Goal: Navigation & Orientation: Find specific page/section

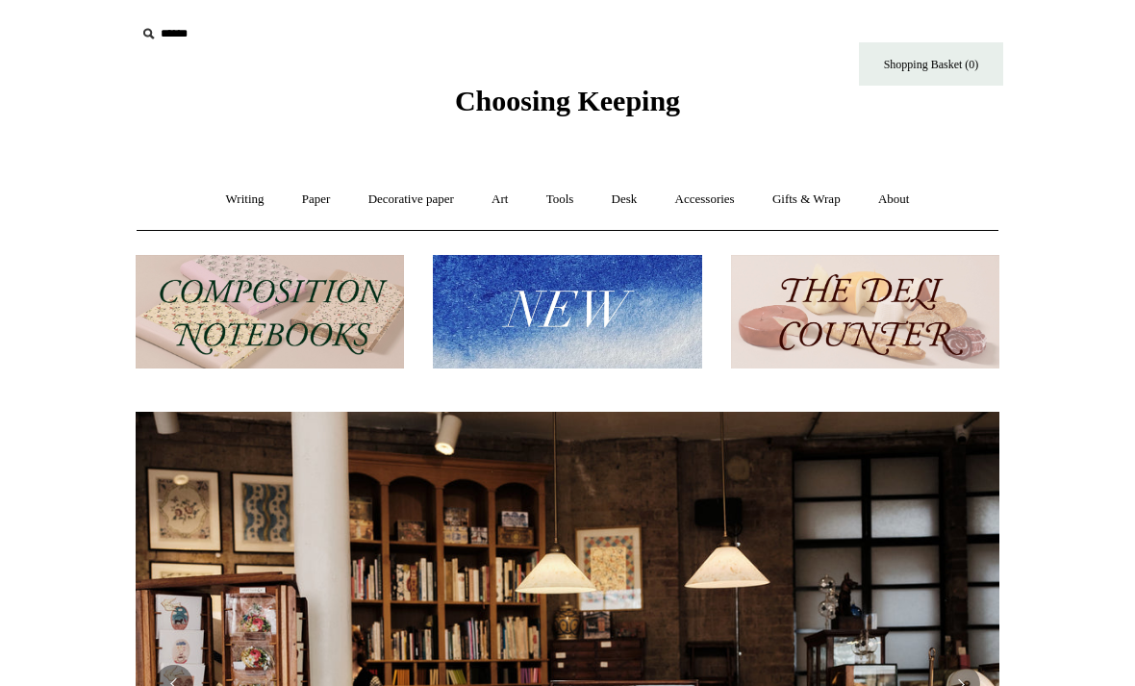
click at [239, 194] on link "Writing +" at bounding box center [245, 199] width 73 height 51
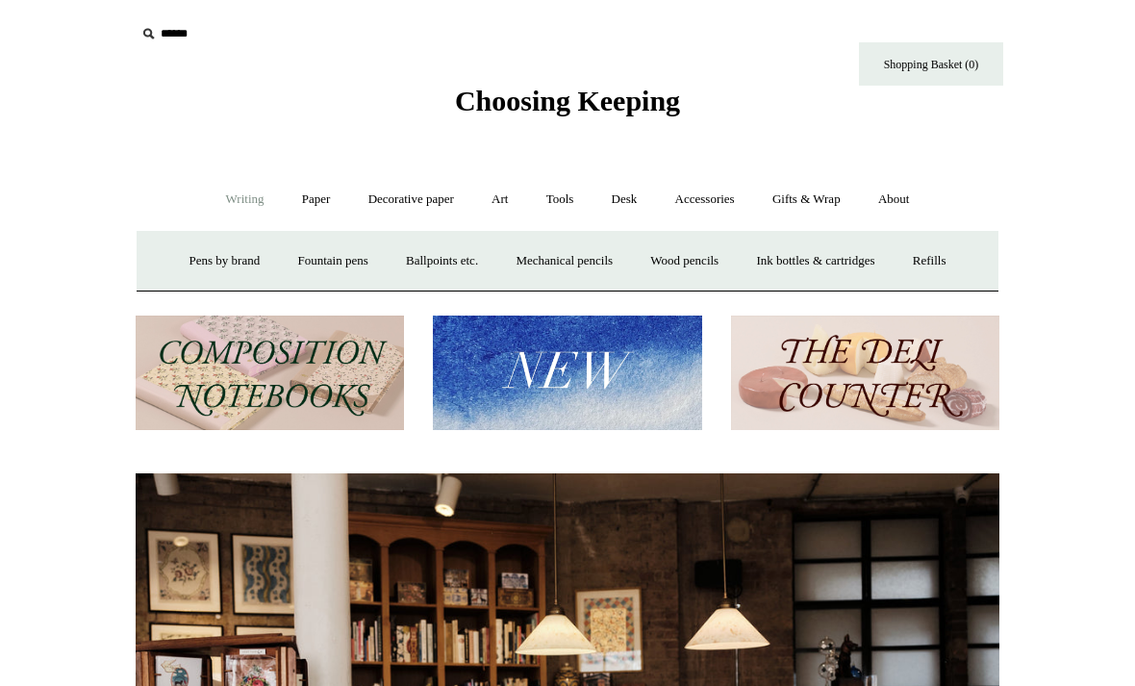
scroll to position [0, 863]
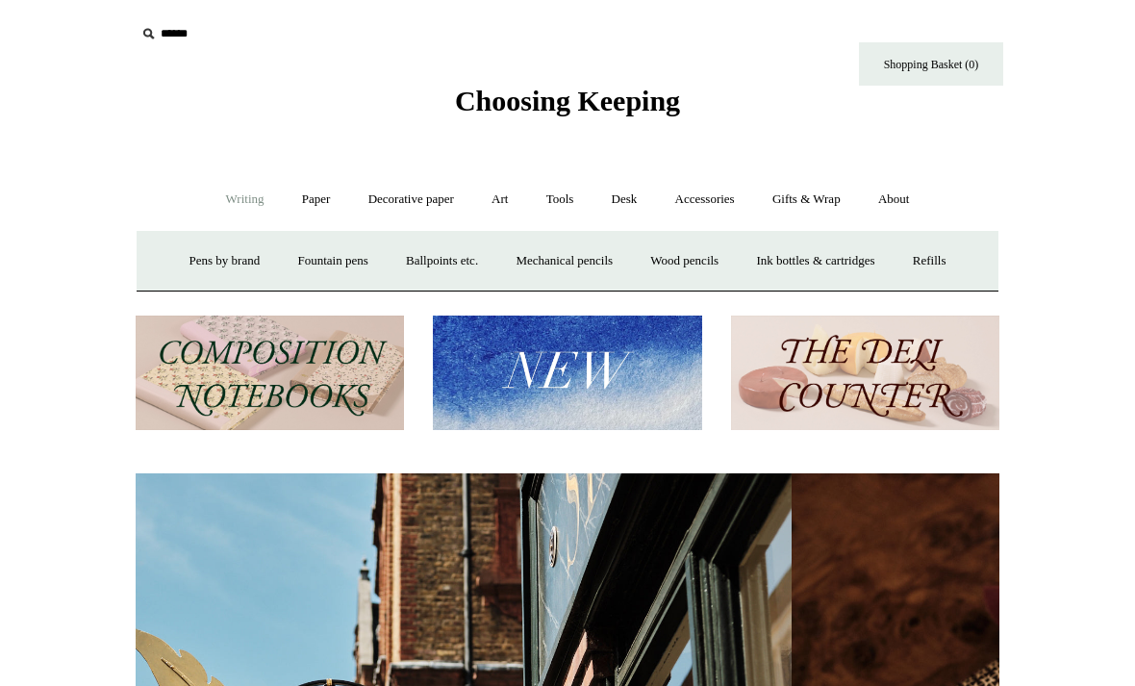
click at [254, 197] on link "Writing -" at bounding box center [245, 199] width 73 height 51
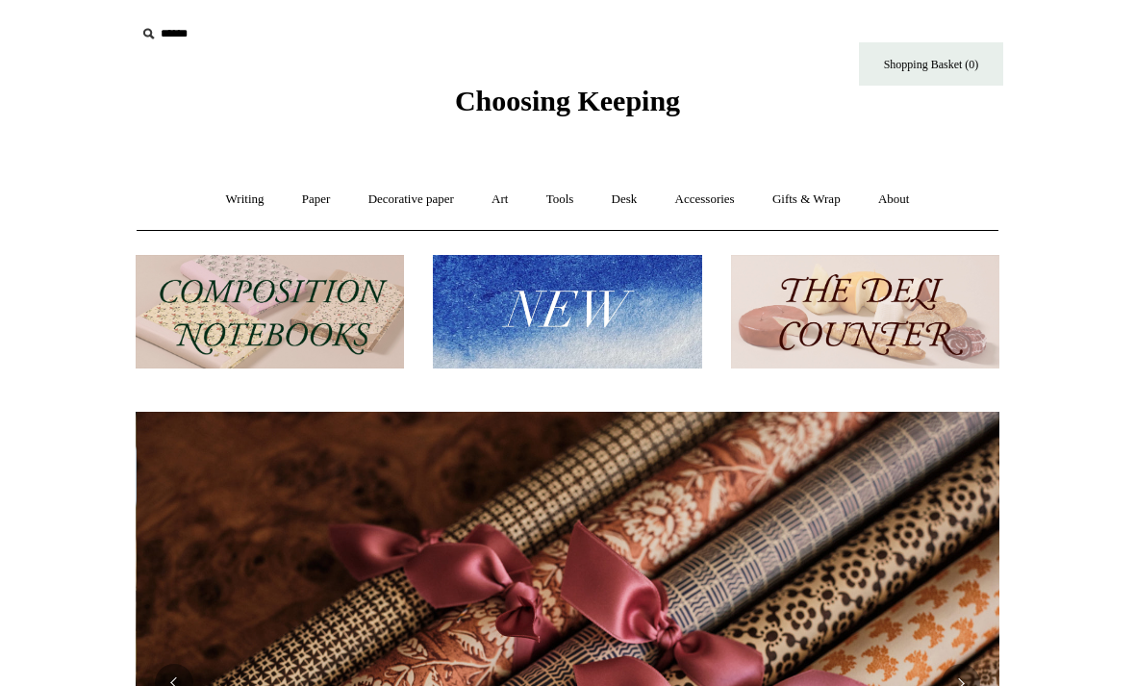
scroll to position [0, 1727]
click at [237, 212] on link "Writing +" at bounding box center [245, 199] width 73 height 51
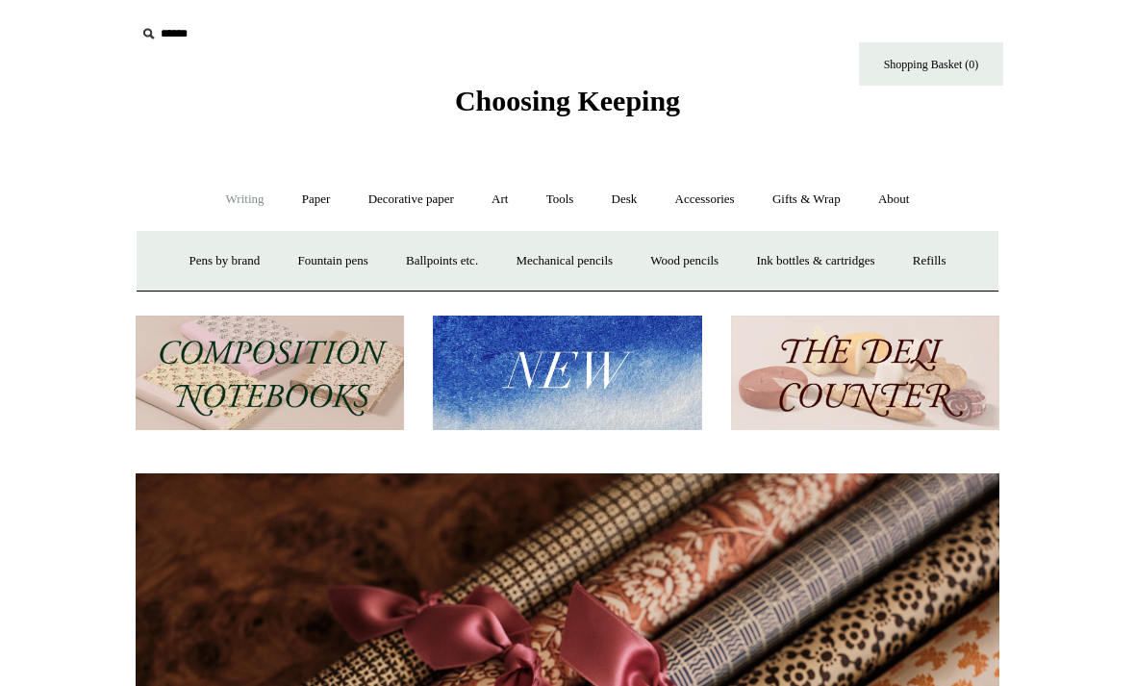
click at [242, 204] on link "Writing -" at bounding box center [245, 199] width 73 height 51
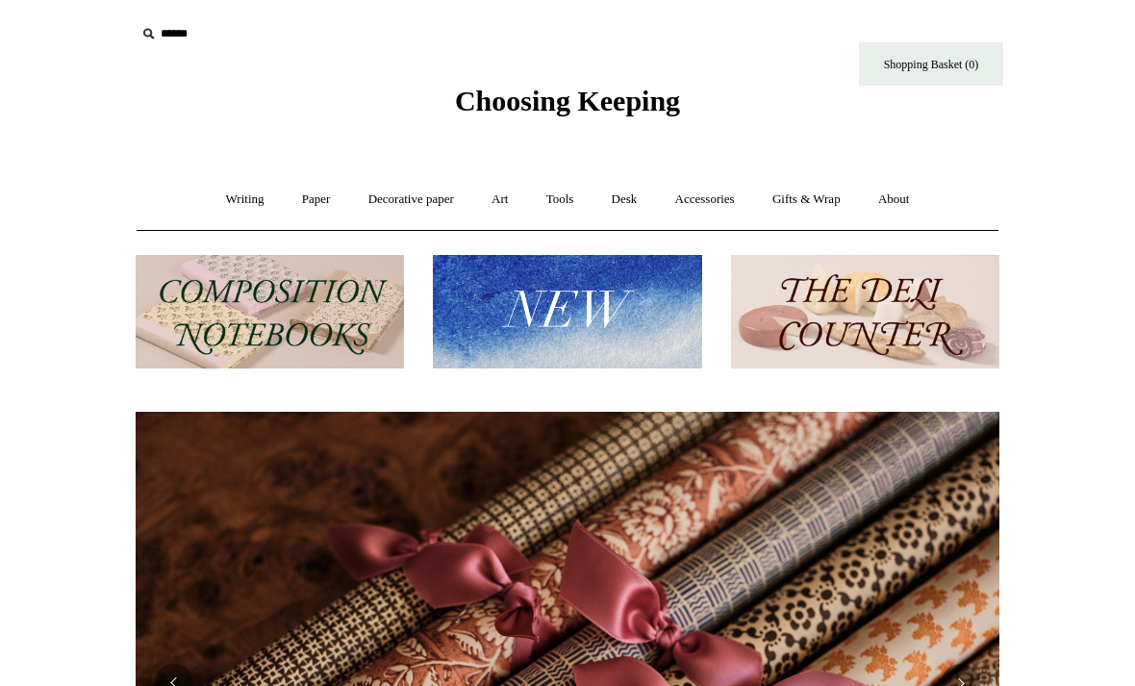
click at [245, 200] on link "Writing +" at bounding box center [245, 199] width 73 height 51
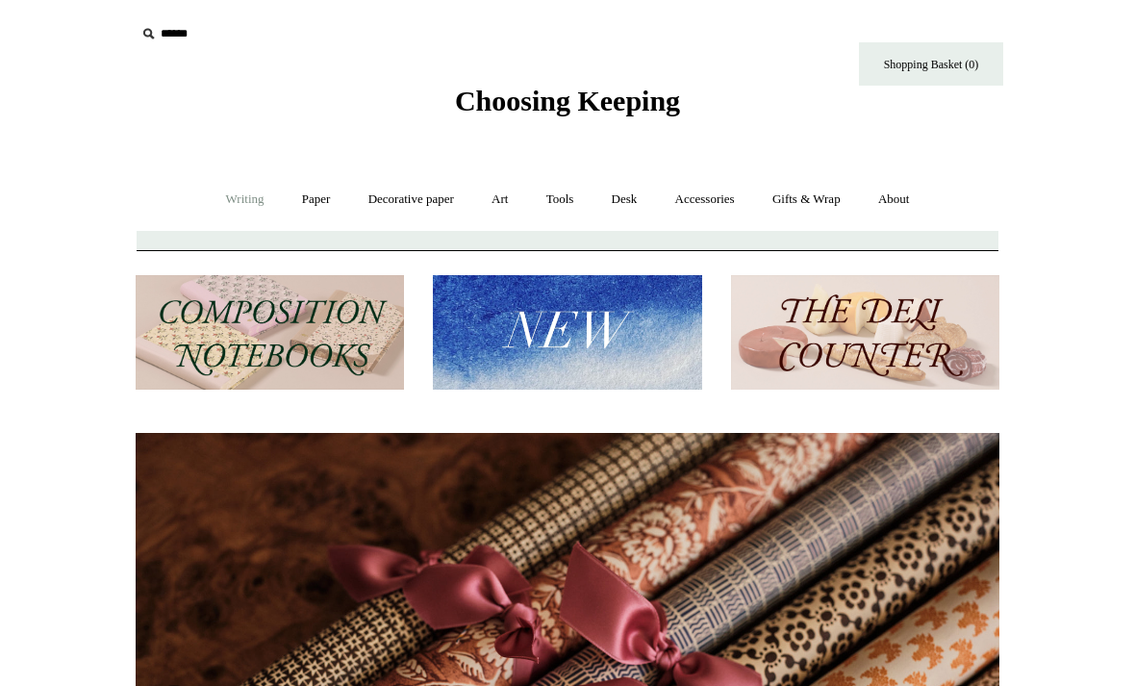
click at [243, 195] on link "Writing -" at bounding box center [245, 199] width 73 height 51
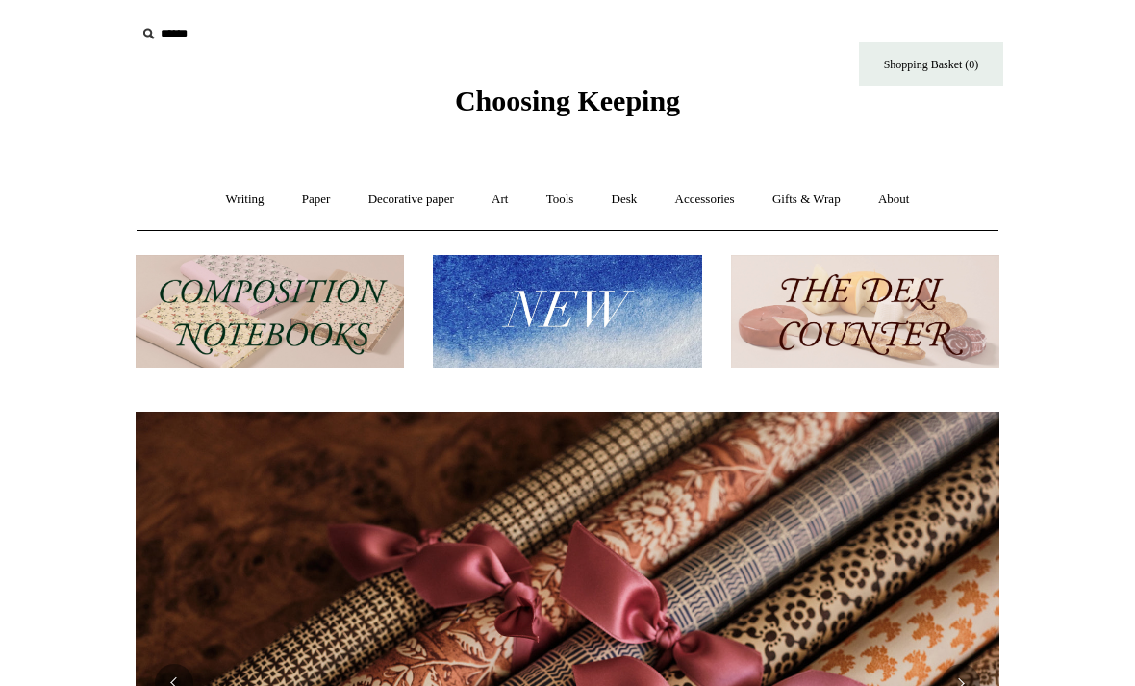
click at [239, 207] on link "Writing +" at bounding box center [245, 199] width 73 height 51
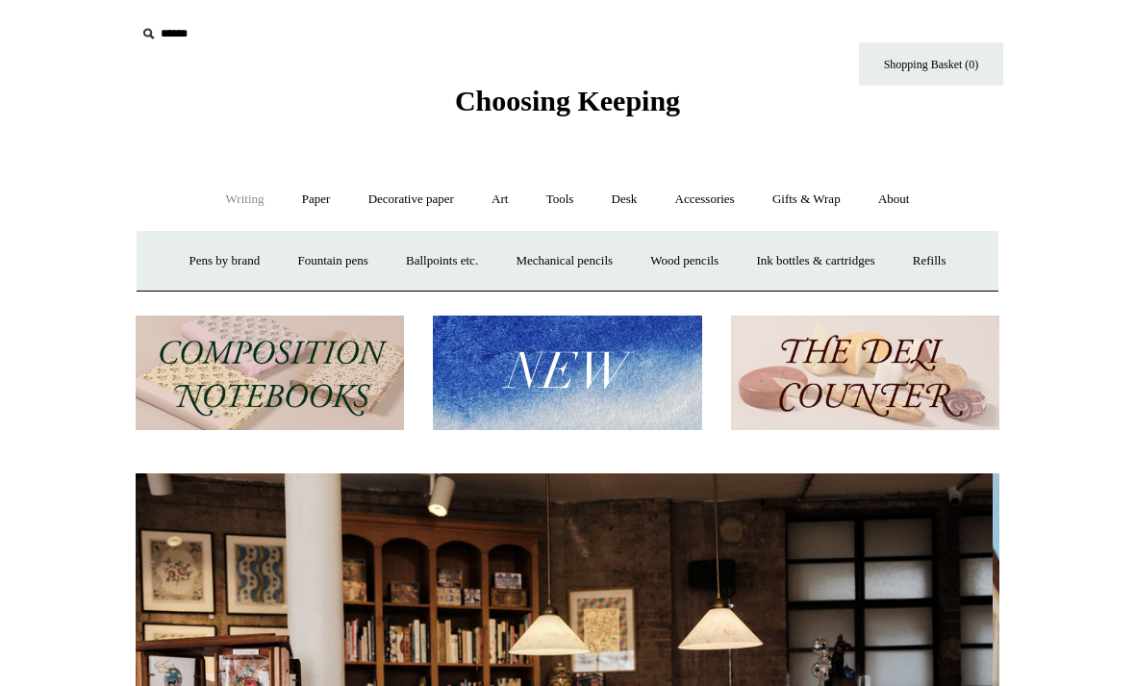
scroll to position [0, 0]
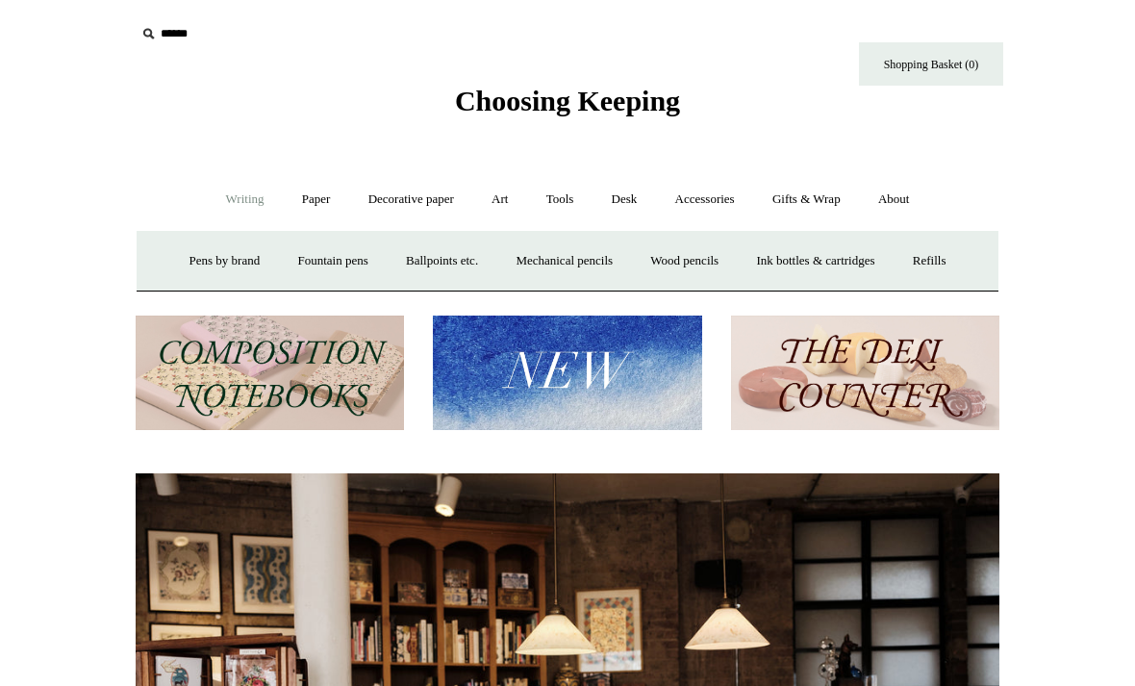
click at [321, 263] on link "Fountain pens +" at bounding box center [332, 261] width 105 height 51
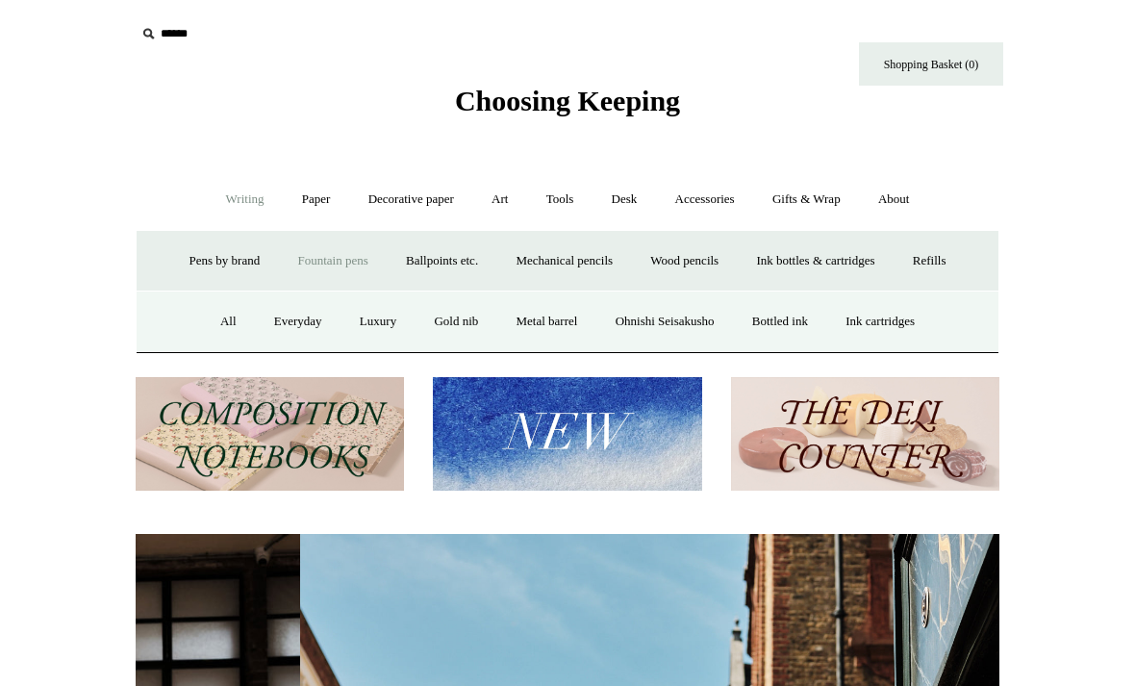
scroll to position [0, 863]
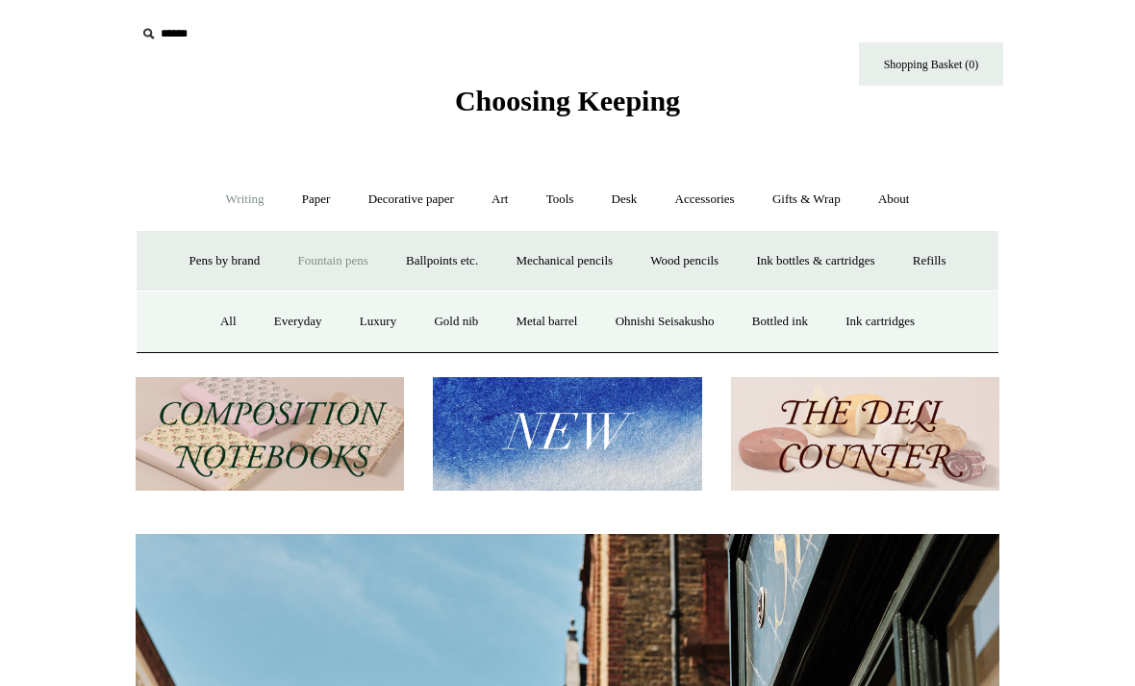
click at [458, 317] on link "Gold nib" at bounding box center [455, 321] width 79 height 51
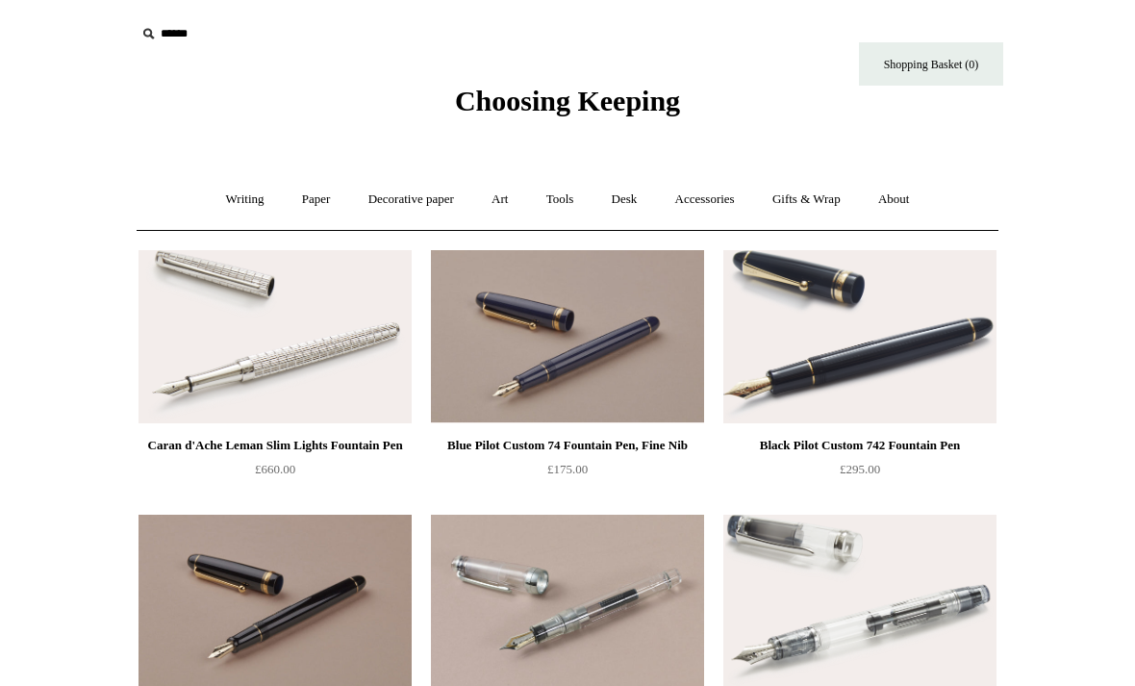
click at [233, 201] on link "Writing +" at bounding box center [245, 199] width 73 height 51
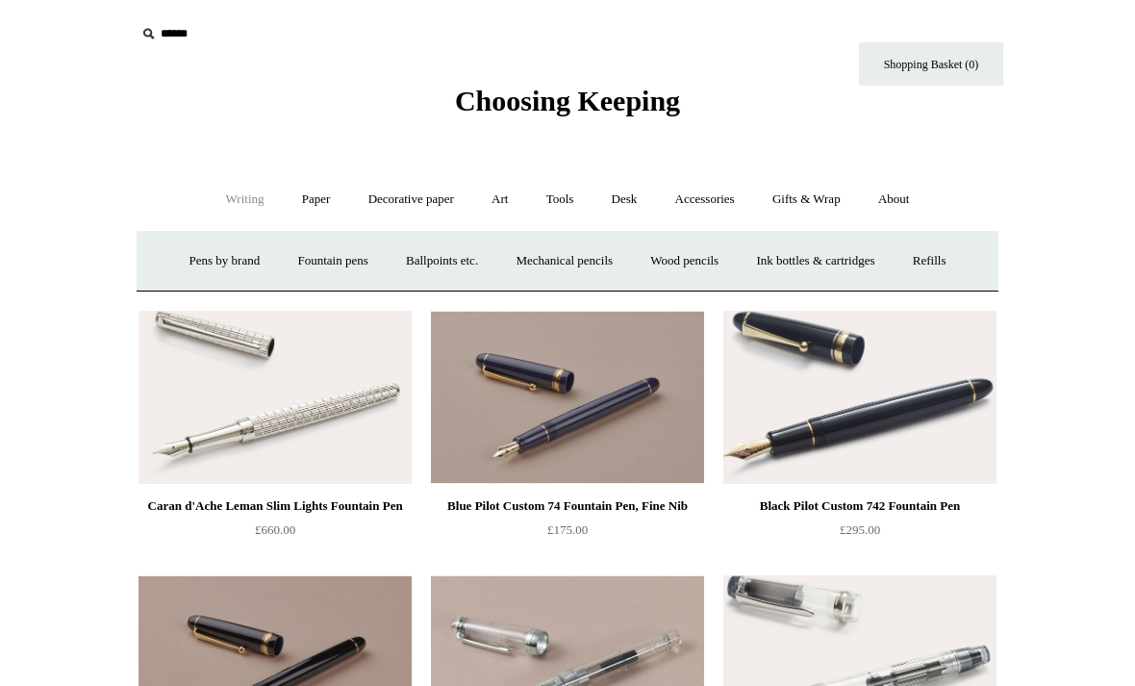
click at [874, 265] on link "Ink bottles & cartridges +" at bounding box center [814, 261] width 153 height 51
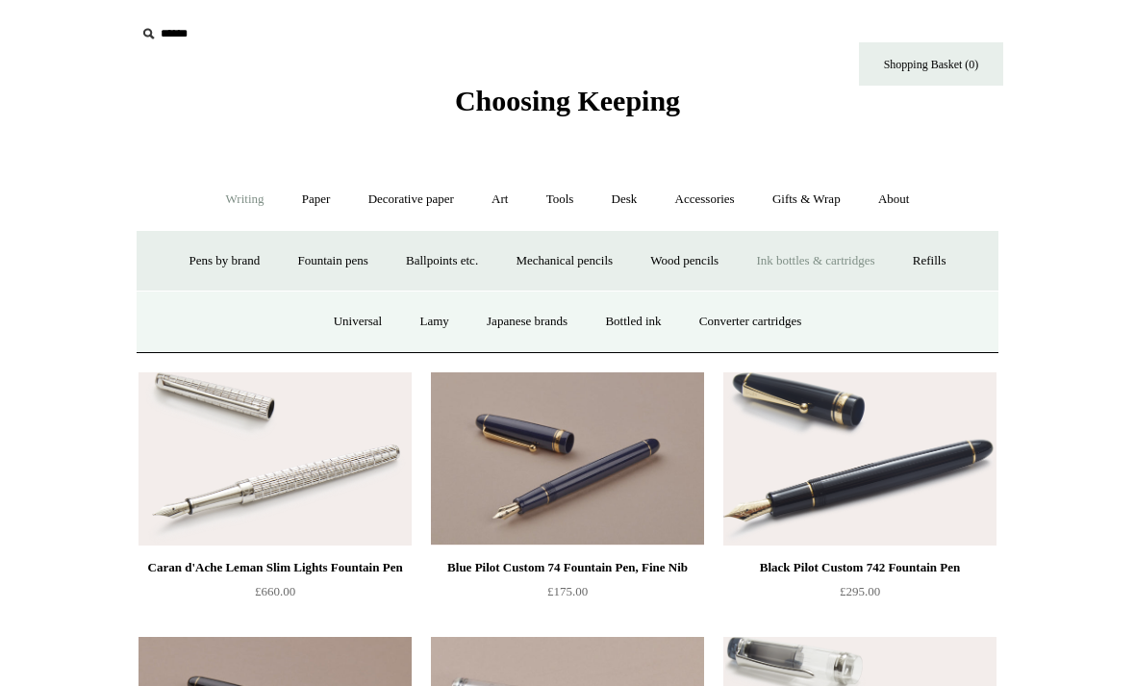
click at [511, 318] on link "Japanese brands" at bounding box center [526, 321] width 115 height 51
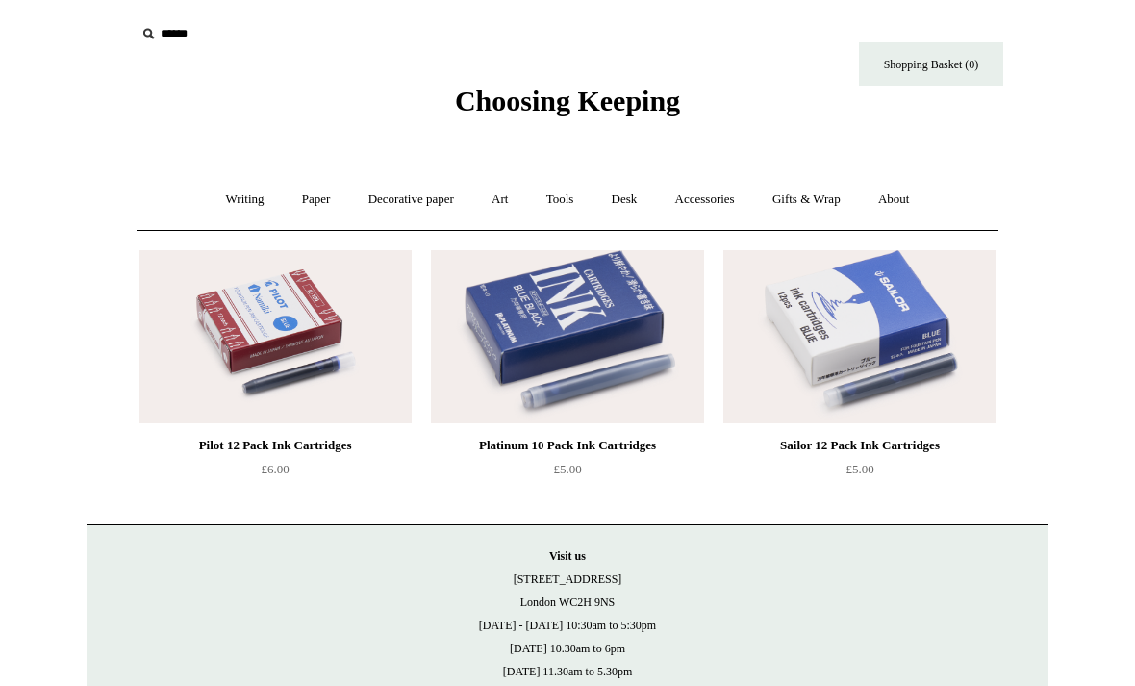
click at [247, 202] on link "Writing +" at bounding box center [245, 199] width 73 height 51
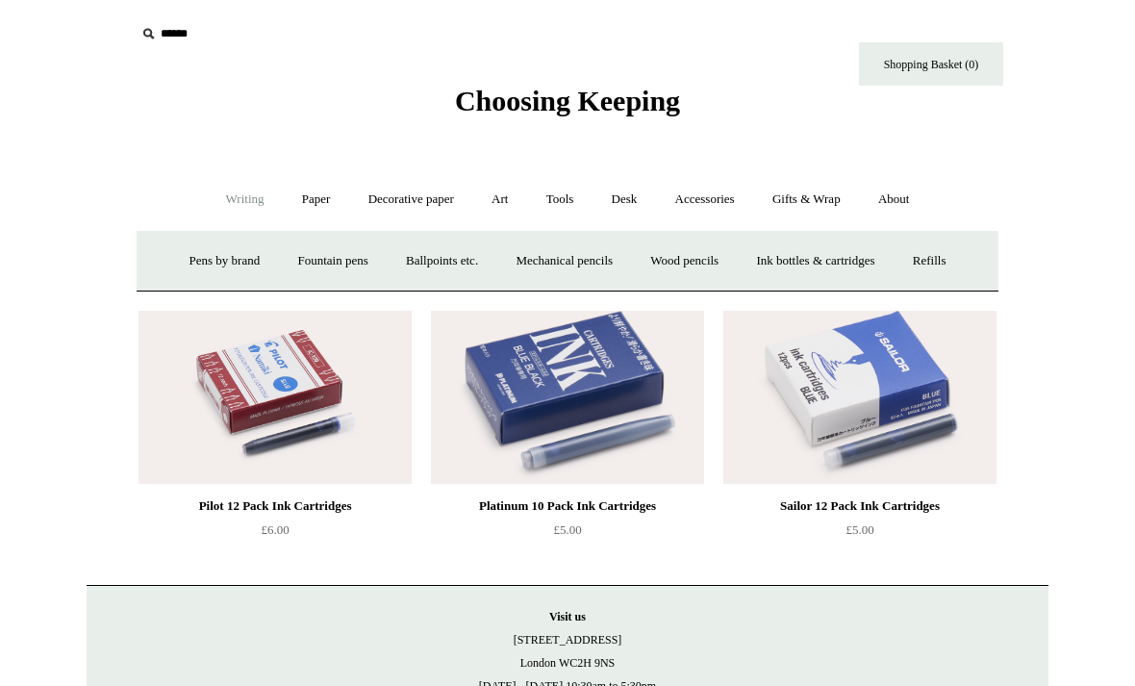
click at [796, 265] on link "Ink bottles & cartridges +" at bounding box center [814, 261] width 153 height 51
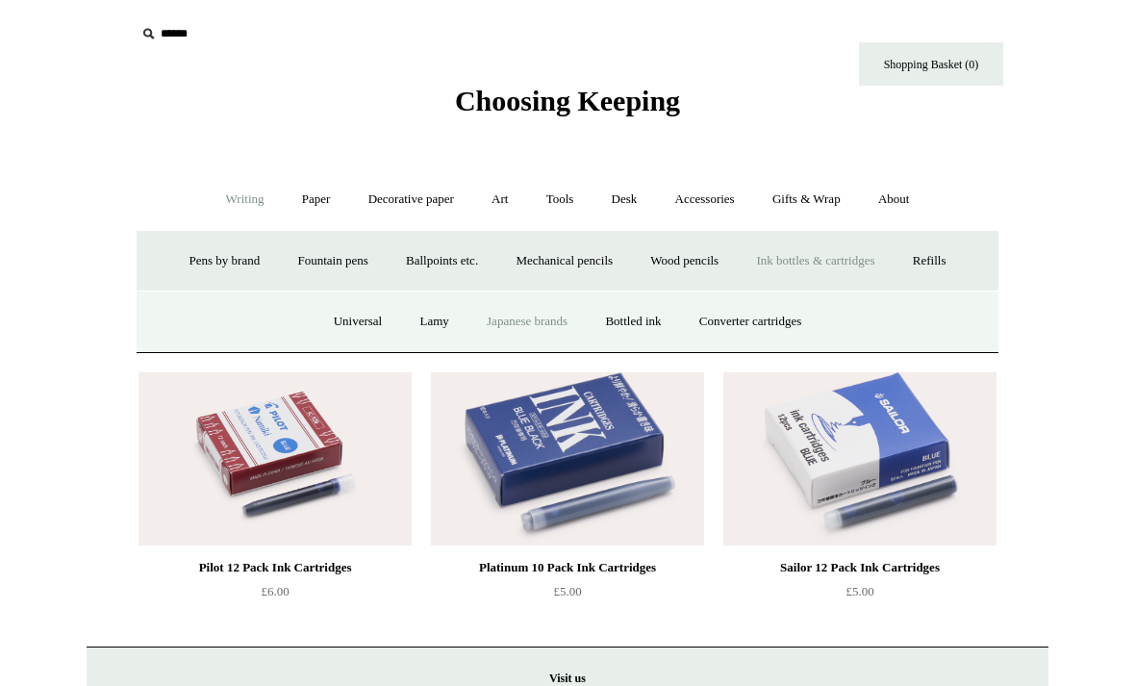
click at [362, 319] on link "Universal" at bounding box center [358, 321] width 84 height 51
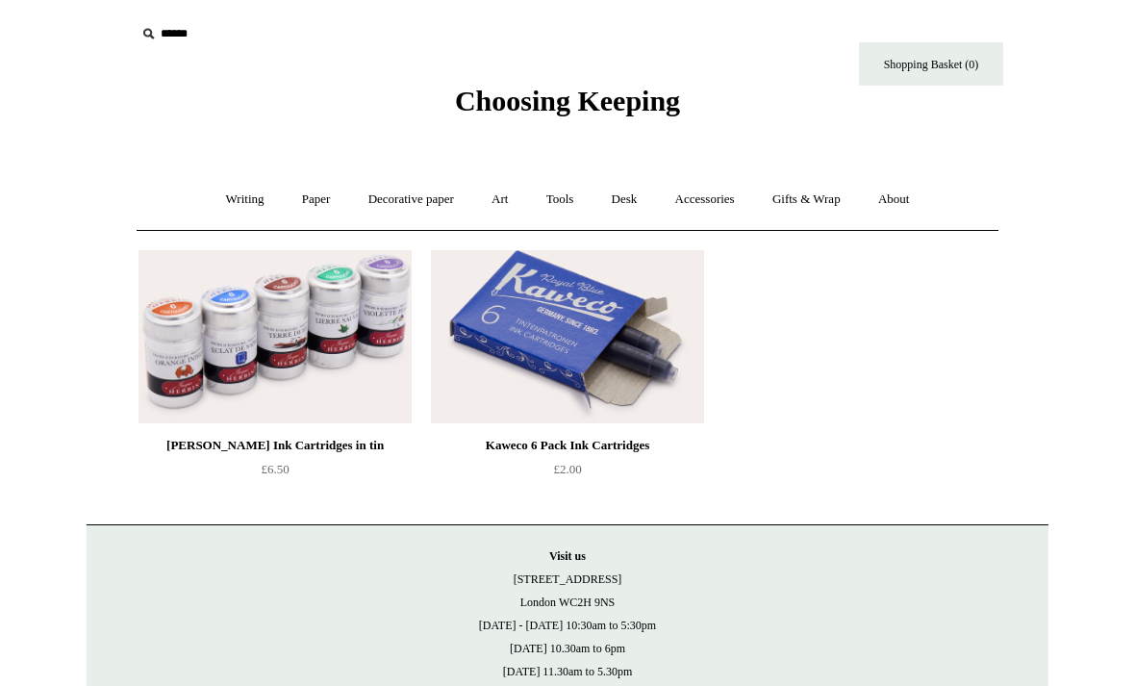
click at [312, 200] on link "Paper +" at bounding box center [316, 199] width 63 height 51
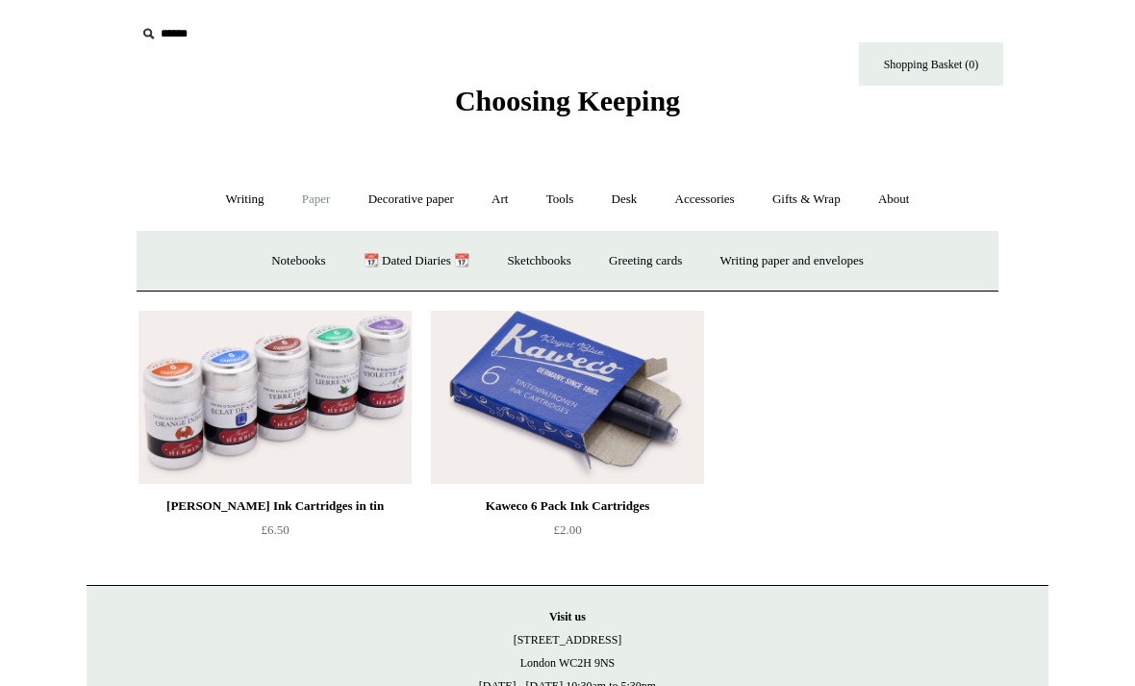
click at [649, 266] on link "Greeting cards +" at bounding box center [645, 261] width 108 height 51
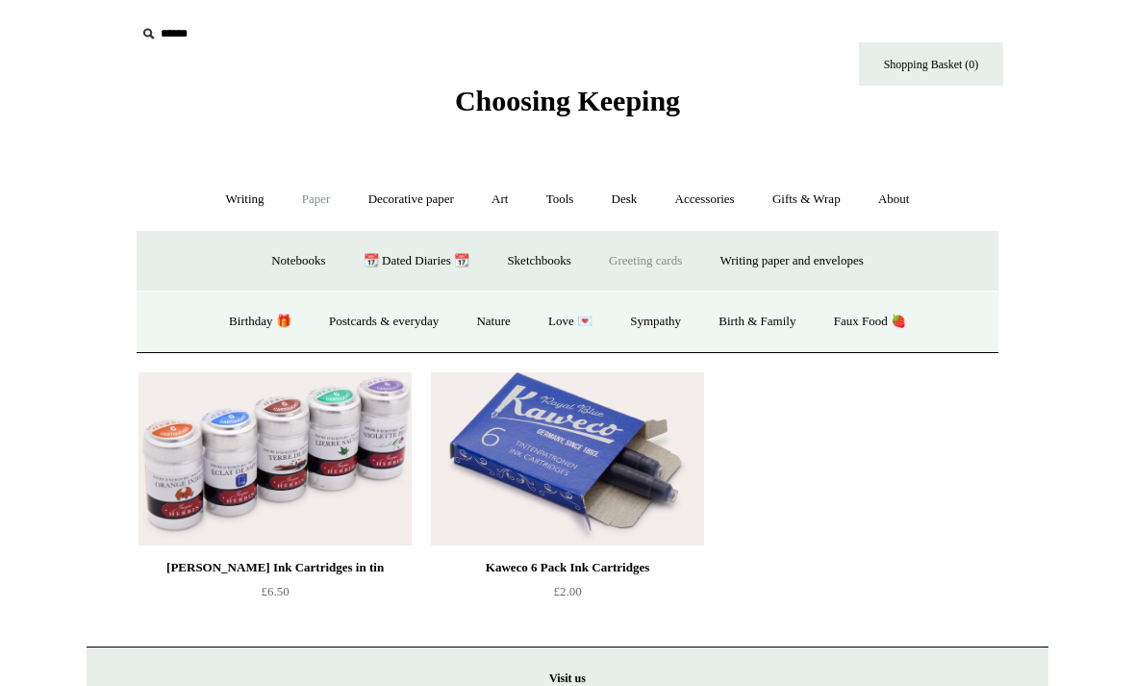
click at [379, 329] on link "Postcards & everyday" at bounding box center [384, 321] width 144 height 51
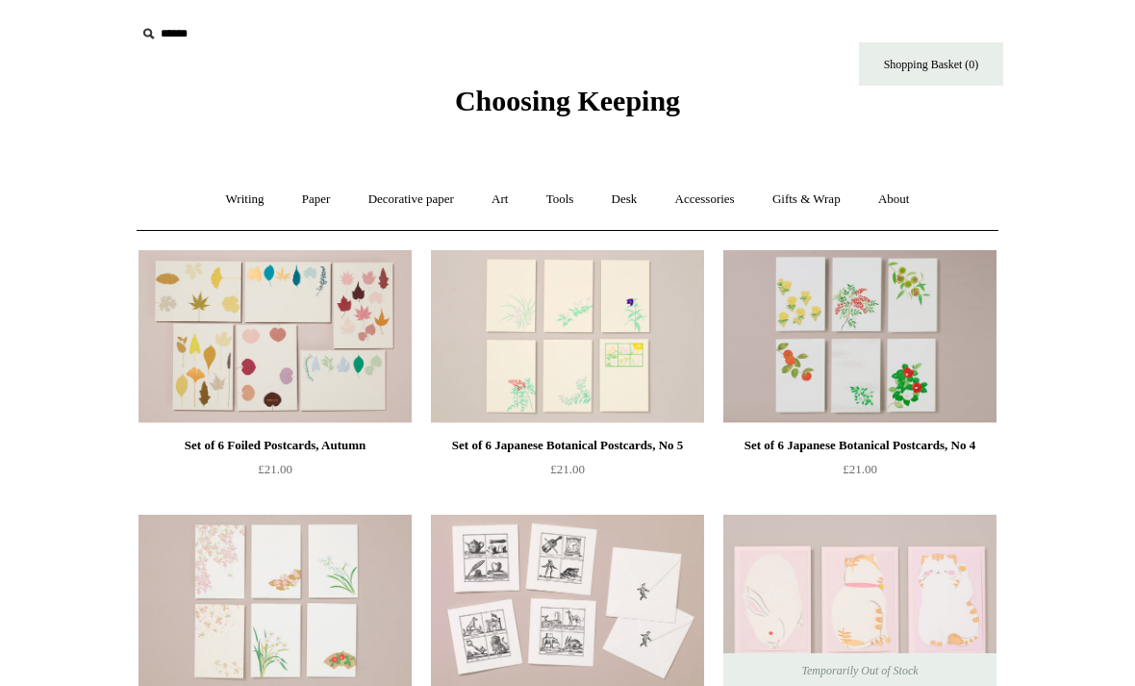
click at [325, 191] on link "Paper +" at bounding box center [316, 199] width 63 height 51
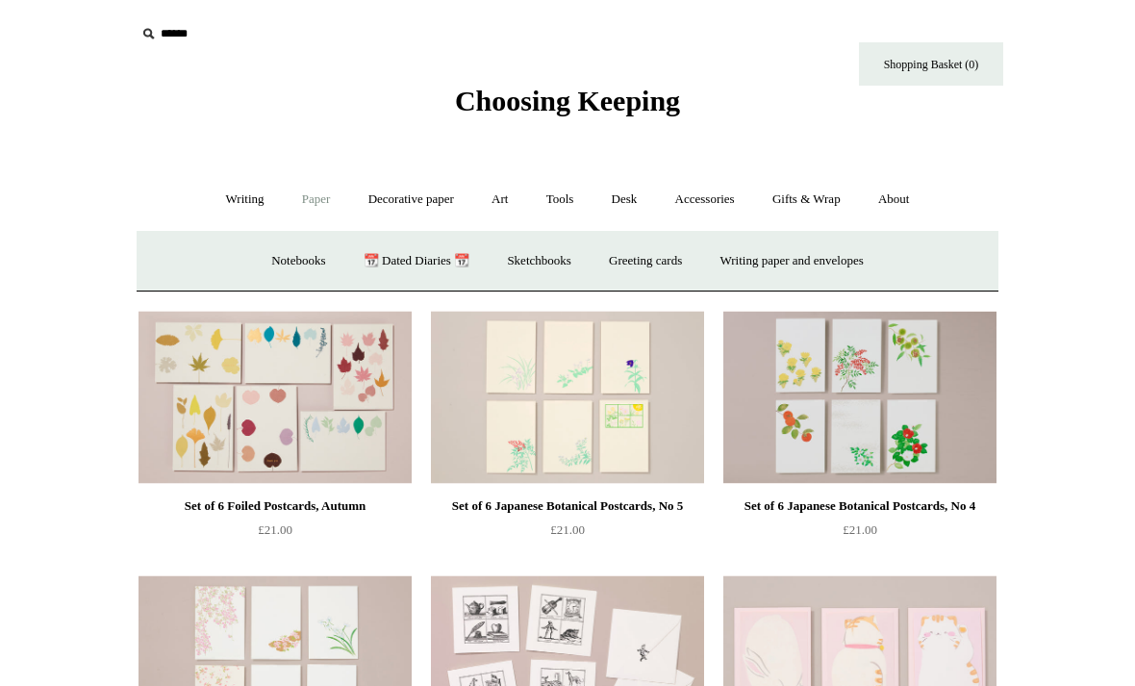
click at [658, 254] on link "Greeting cards +" at bounding box center [645, 261] width 108 height 51
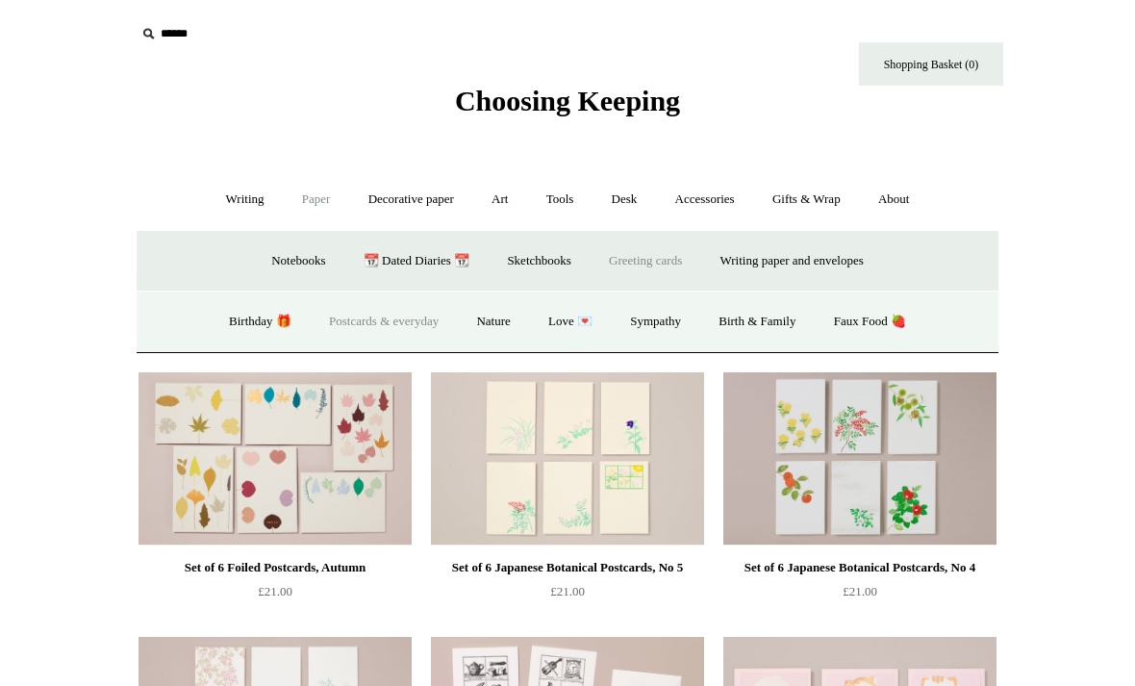
click at [511, 315] on link "Nature" at bounding box center [493, 321] width 68 height 51
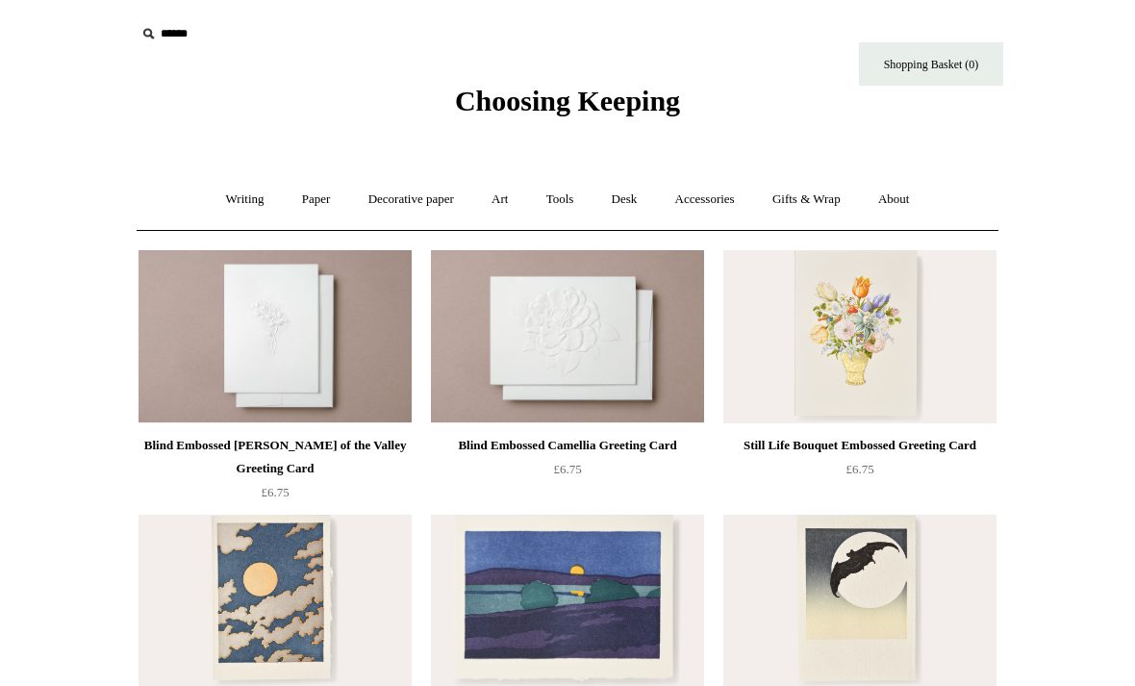
click at [245, 208] on link "Writing +" at bounding box center [245, 199] width 73 height 51
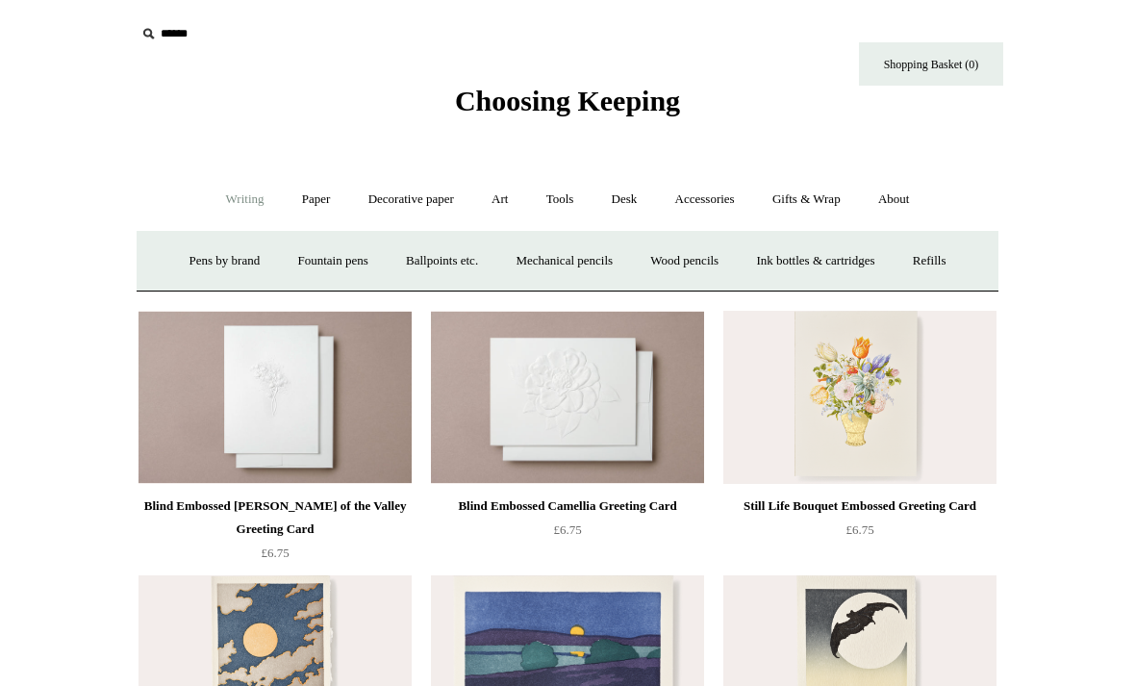
click at [322, 196] on link "Paper +" at bounding box center [316, 199] width 63 height 51
click at [791, 269] on link "Writing paper and envelopes +" at bounding box center [792, 261] width 178 height 51
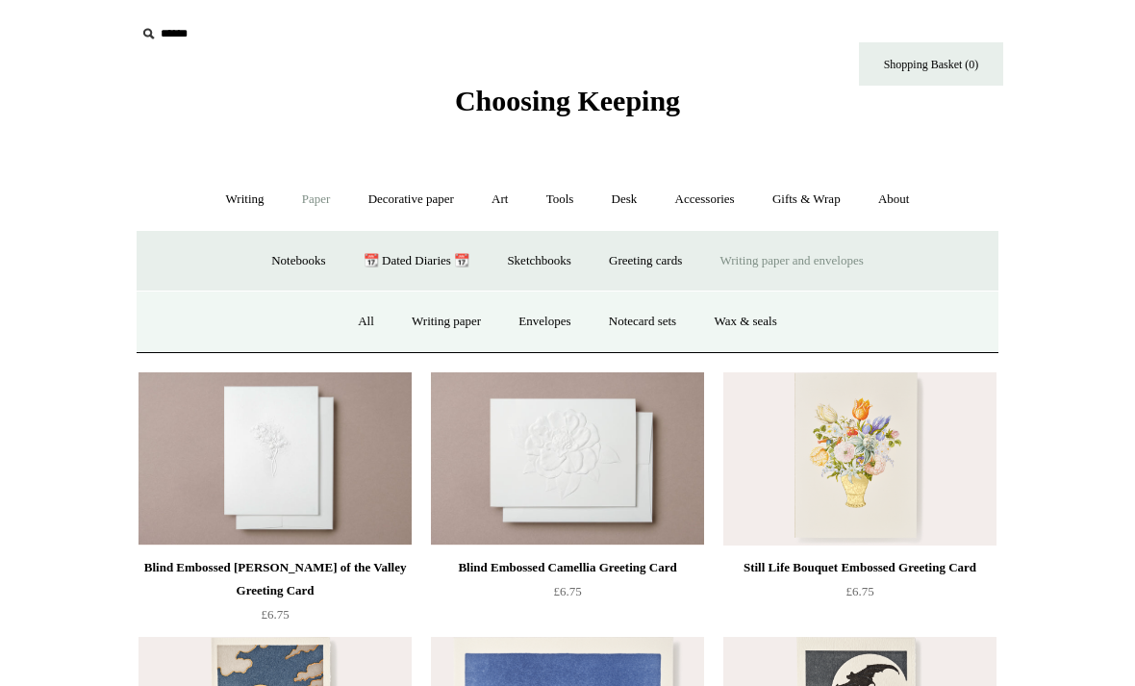
click at [661, 257] on link "Greeting cards +" at bounding box center [645, 261] width 108 height 51
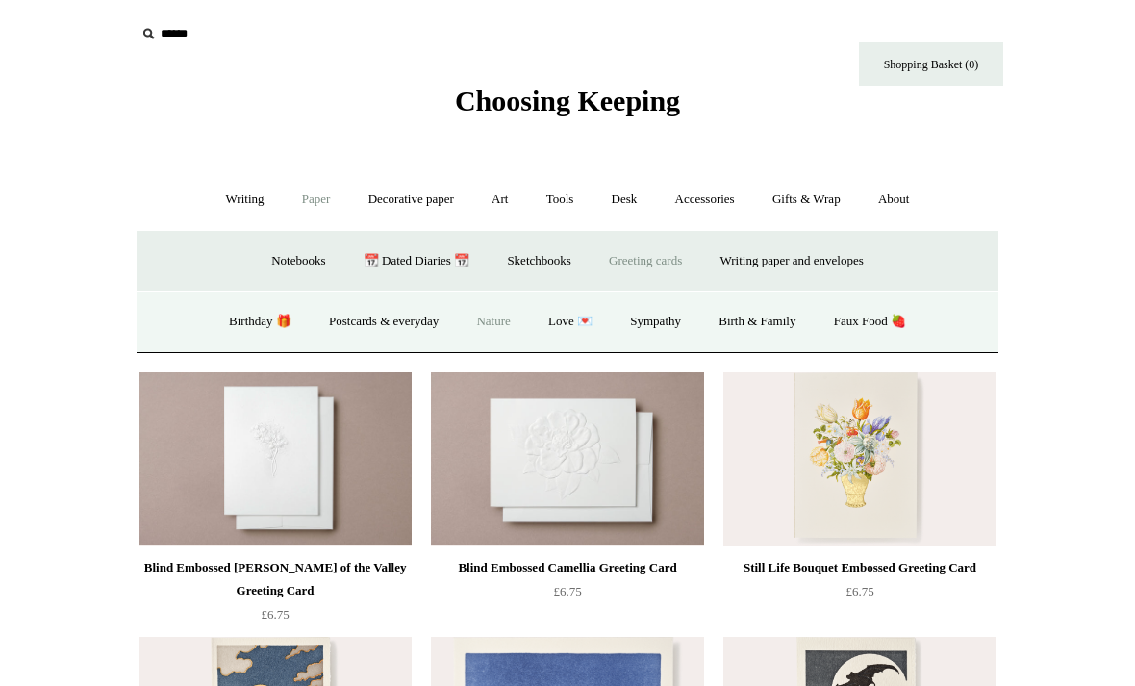
click at [813, 279] on link "Writing paper and envelopes +" at bounding box center [792, 261] width 178 height 51
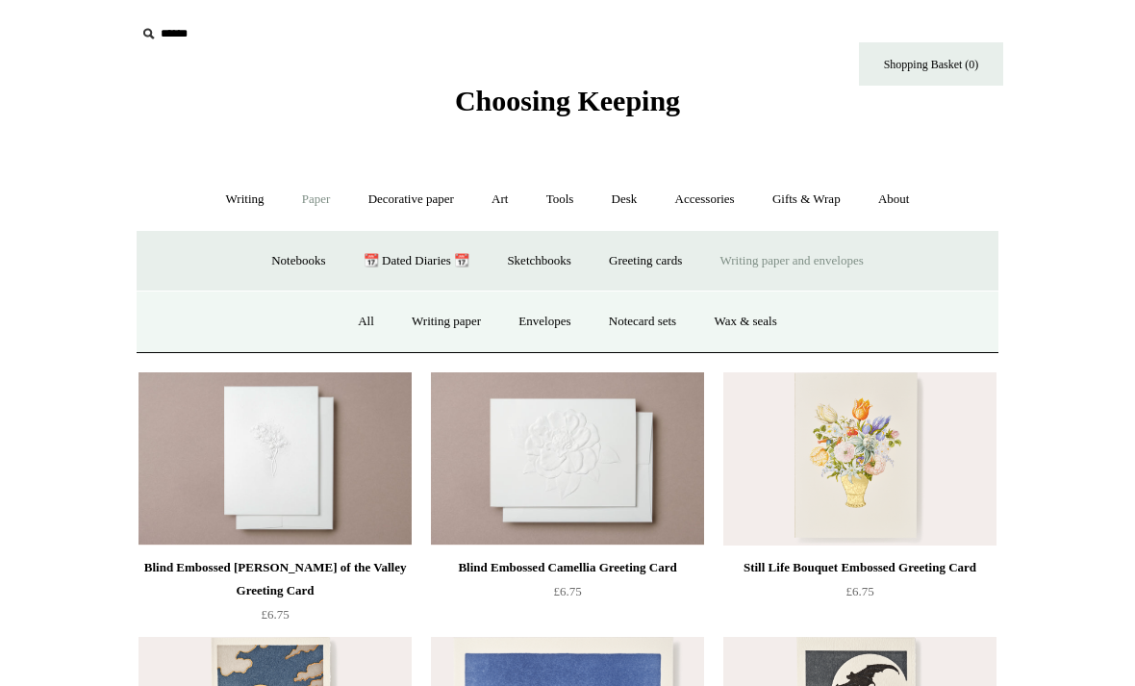
click at [358, 311] on link "All" at bounding box center [365, 321] width 51 height 51
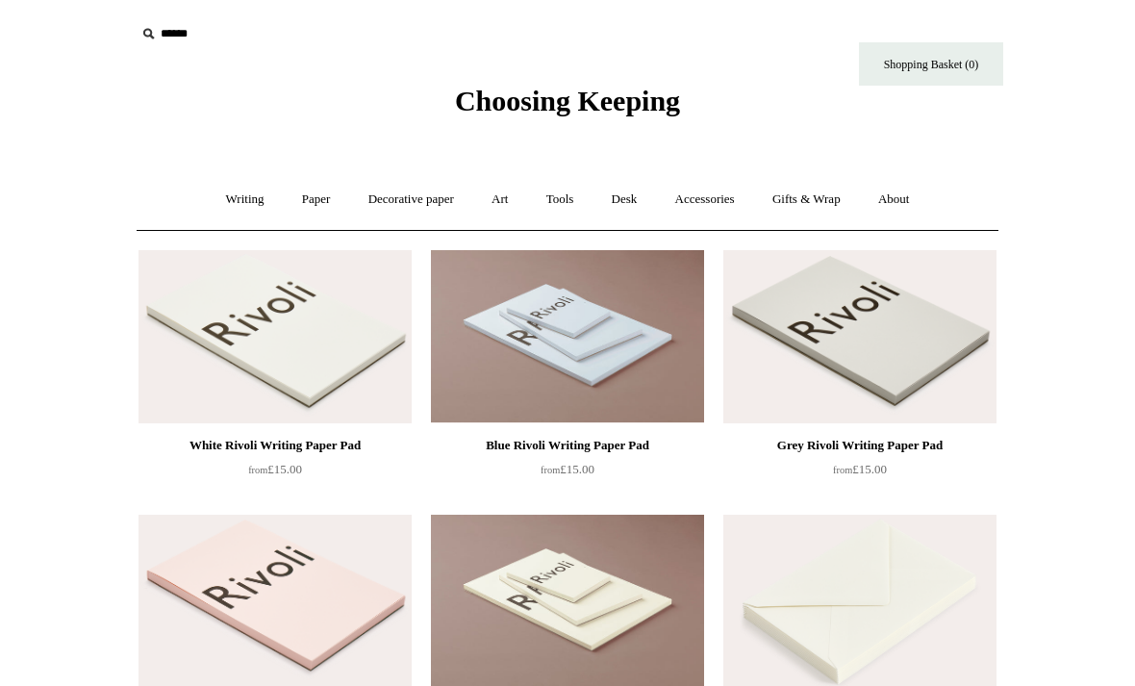
click at [325, 210] on link "Paper +" at bounding box center [316, 199] width 63 height 51
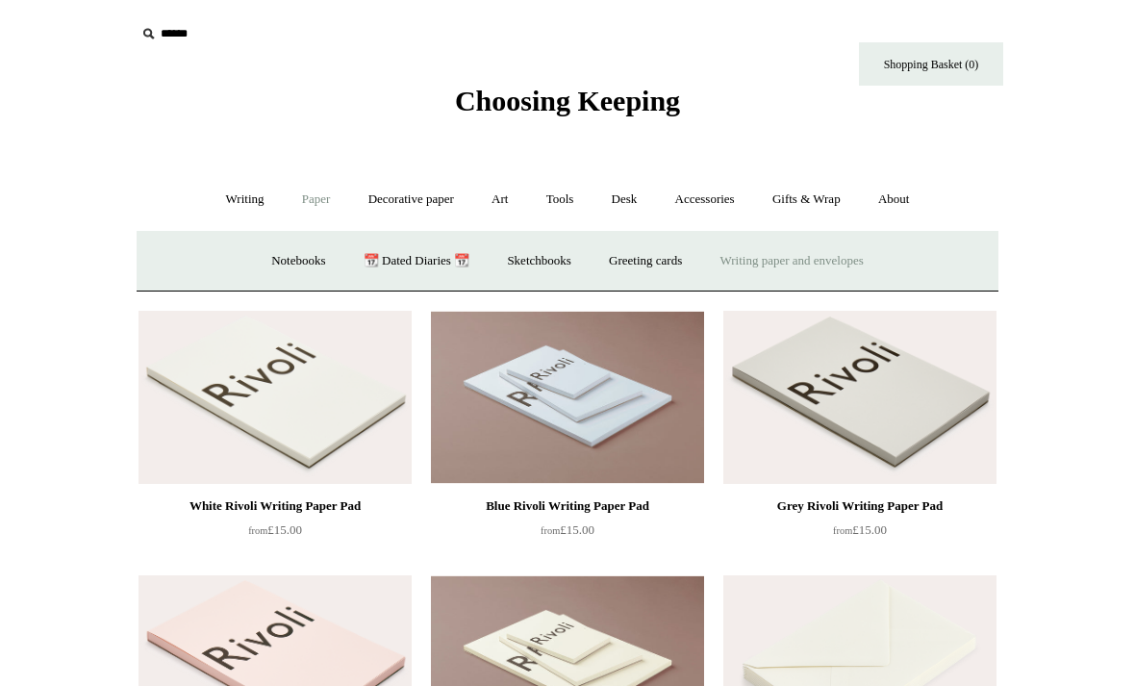
click at [410, 205] on link "Decorative paper +" at bounding box center [411, 199] width 120 height 51
click at [714, 248] on link "Japanese" at bounding box center [716, 261] width 79 height 51
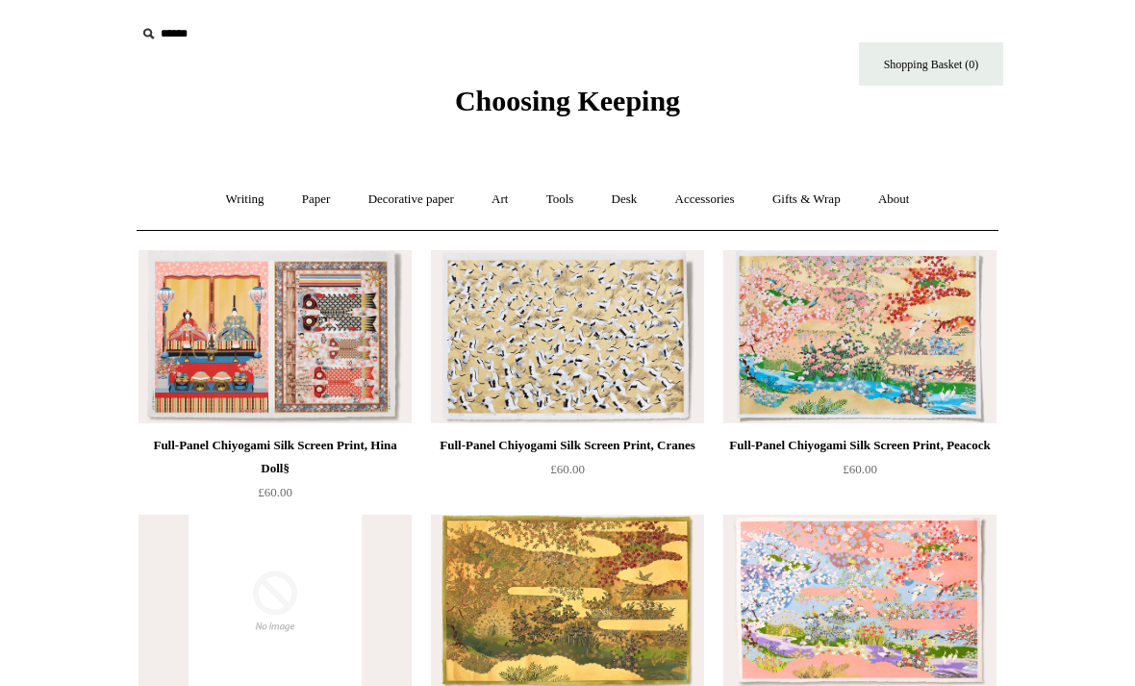
click at [497, 197] on link "Art +" at bounding box center [499, 199] width 51 height 51
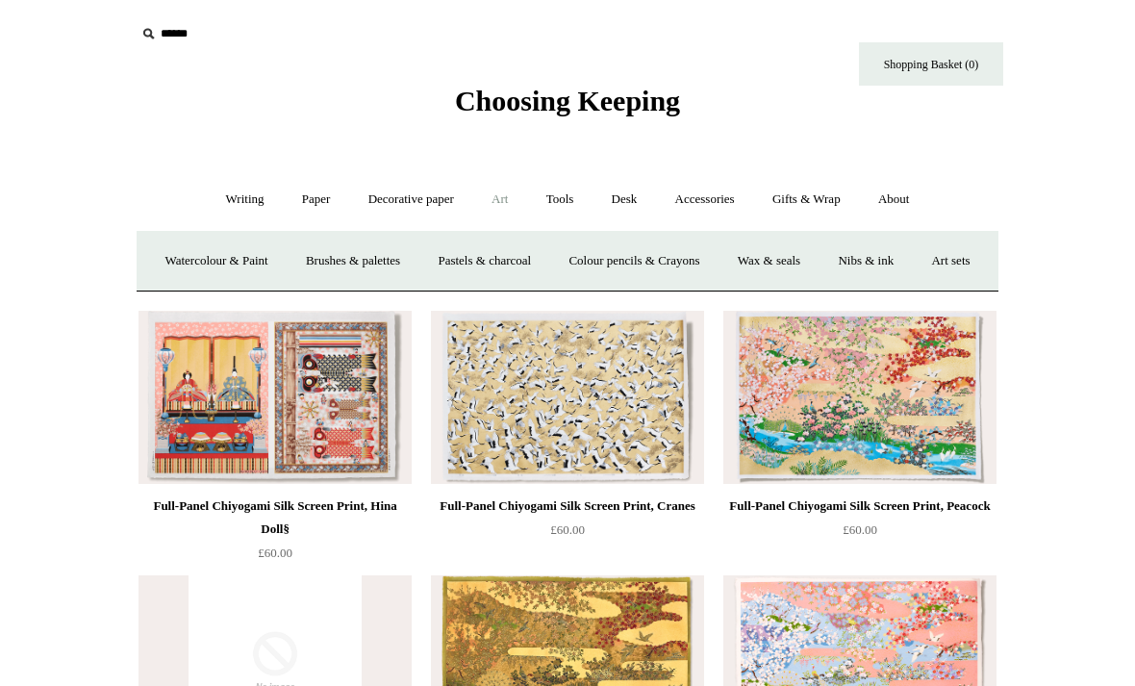
click at [563, 193] on link "Tools +" at bounding box center [560, 199] width 62 height 51
click at [642, 197] on link "Desk +" at bounding box center [624, 199] width 61 height 51
click at [685, 258] on link "Desk Accessories" at bounding box center [648, 261] width 122 height 51
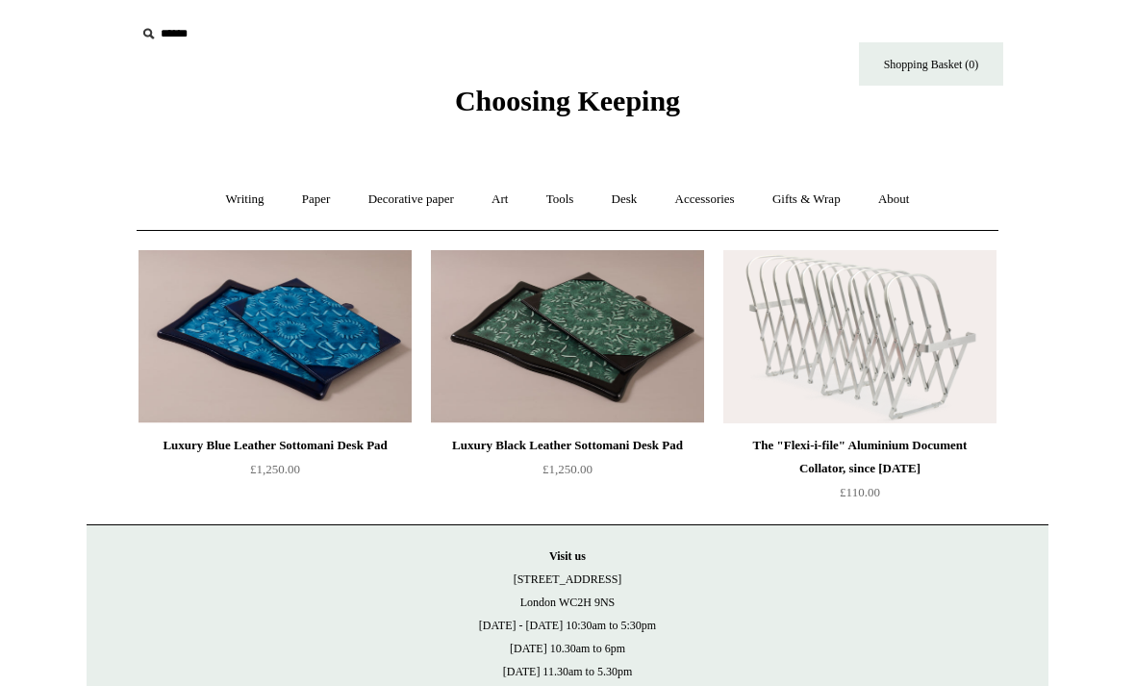
click at [827, 206] on link "Gifts & Wrap +" at bounding box center [806, 199] width 103 height 51
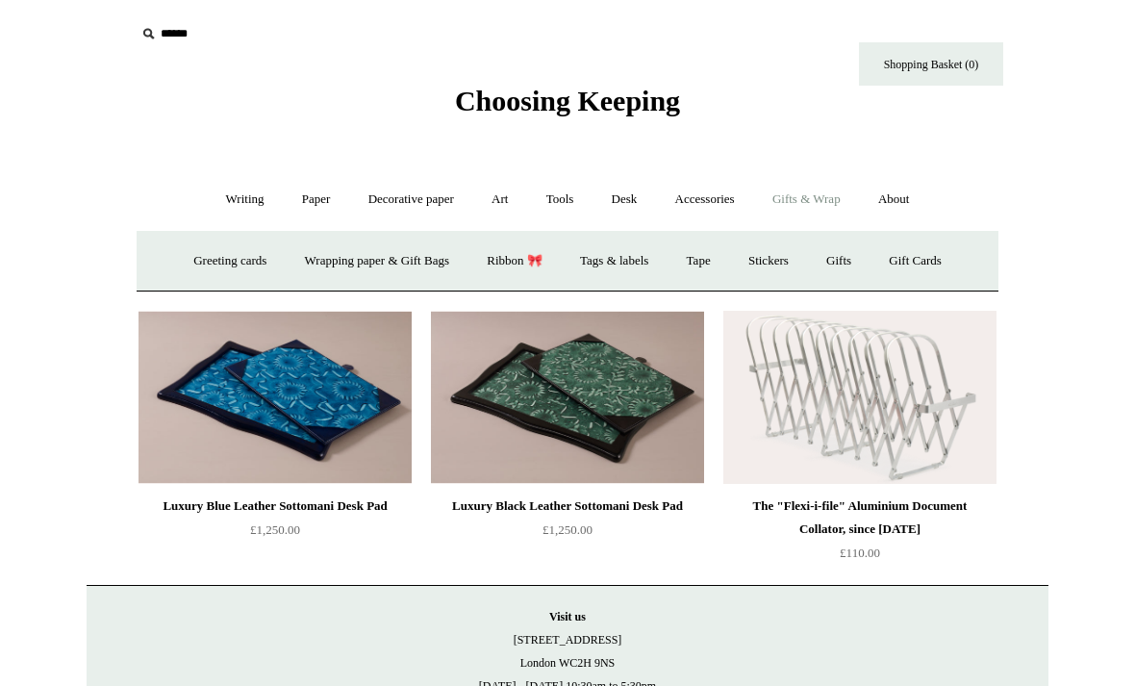
click at [849, 265] on link "Gifts +" at bounding box center [839, 261] width 60 height 51
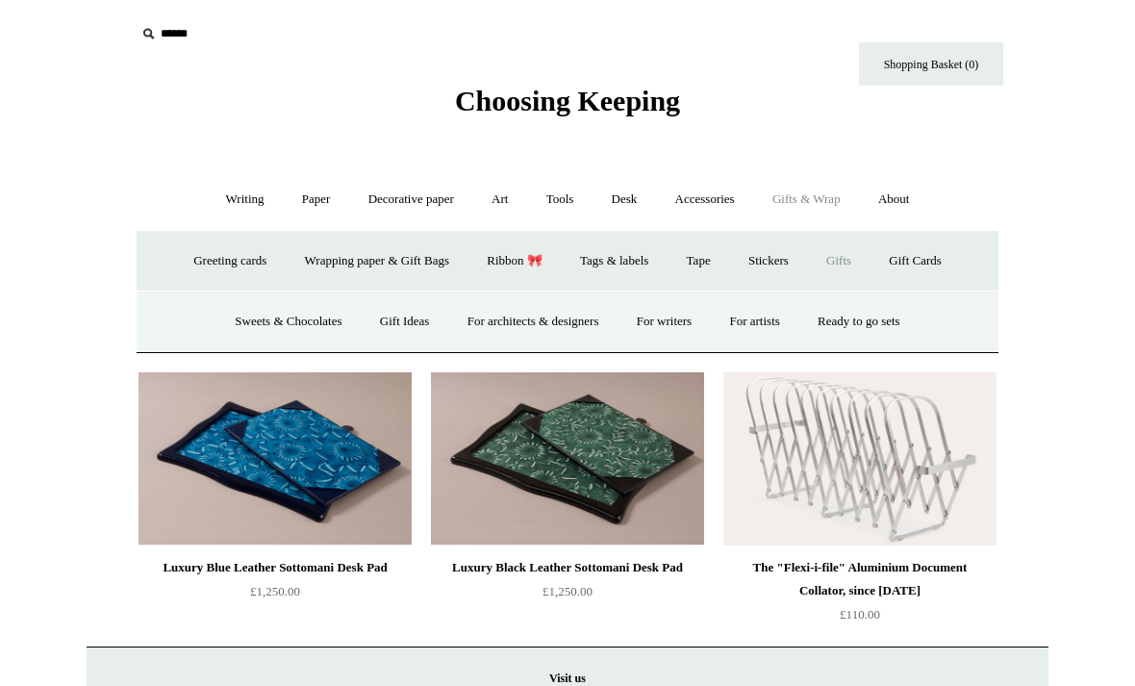
click at [846, 262] on link "Gifts -" at bounding box center [839, 261] width 60 height 51
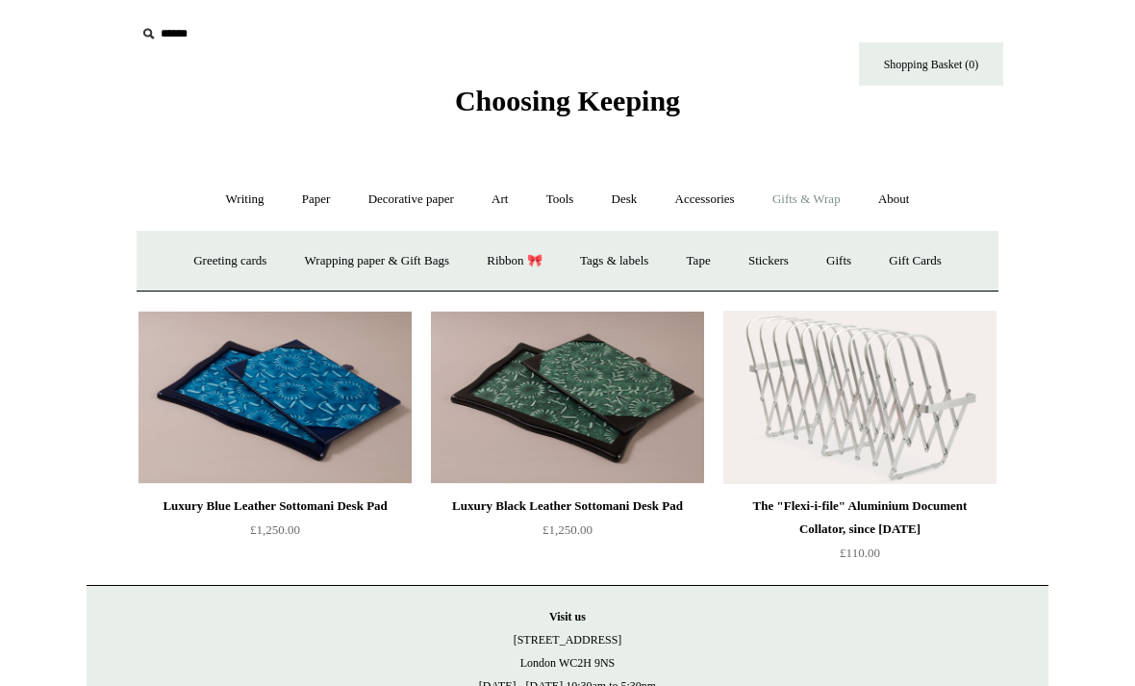
click at [867, 261] on link "Gifts +" at bounding box center [839, 261] width 60 height 51
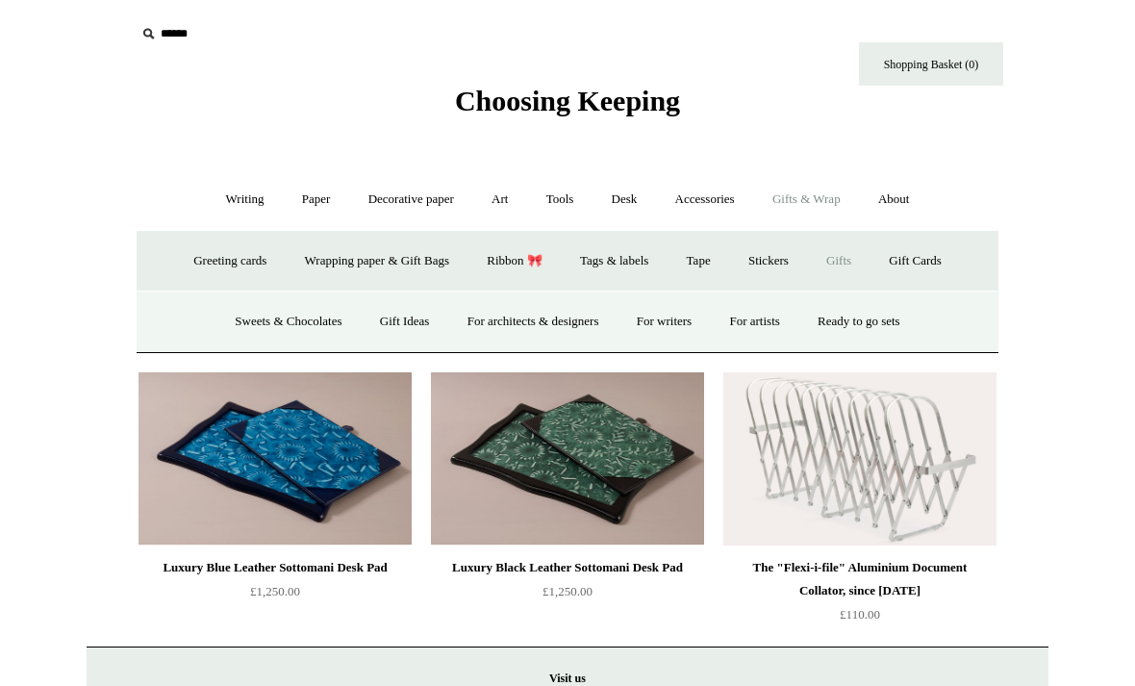
click at [897, 256] on link "Gift Cards" at bounding box center [914, 261] width 87 height 51
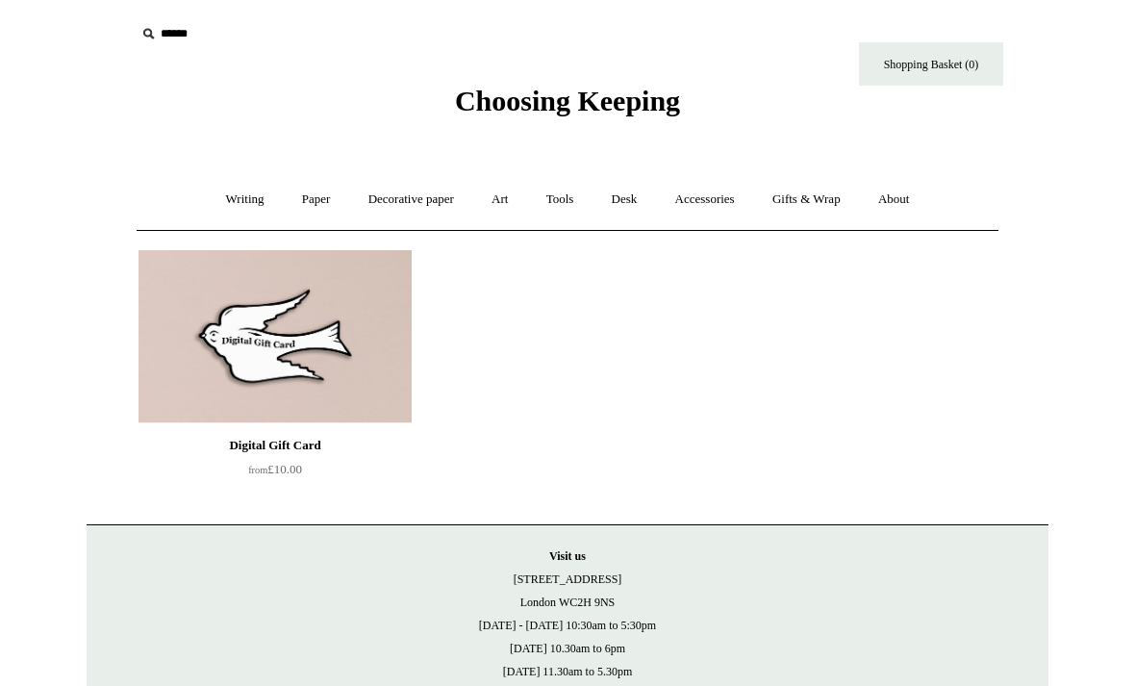
click at [818, 188] on link "Gifts & Wrap +" at bounding box center [806, 199] width 103 height 51
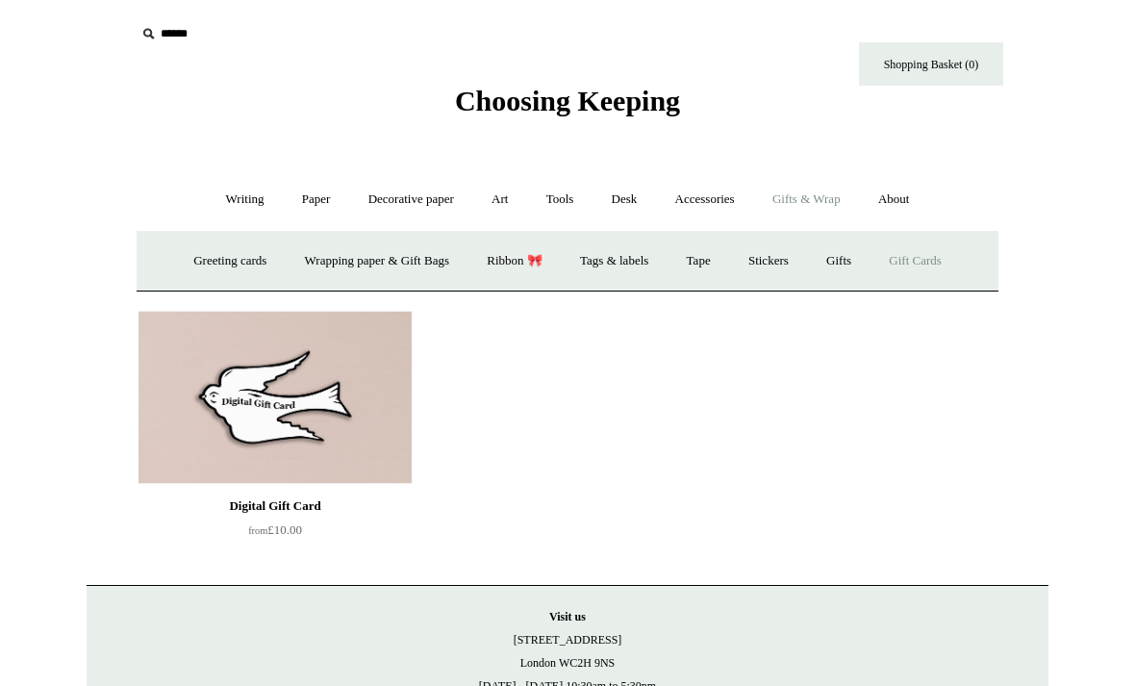
click at [623, 204] on link "Desk +" at bounding box center [624, 199] width 61 height 51
click at [657, 267] on link "Desk Accessories" at bounding box center [648, 261] width 122 height 51
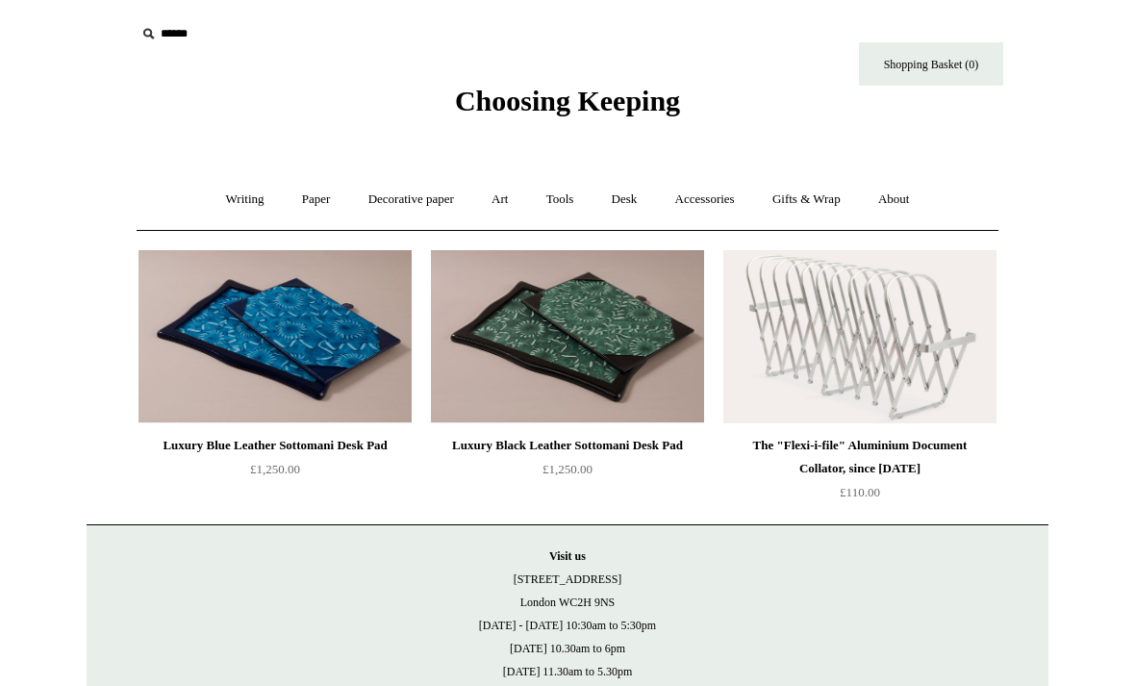
click at [615, 199] on link "Desk +" at bounding box center [624, 199] width 61 height 51
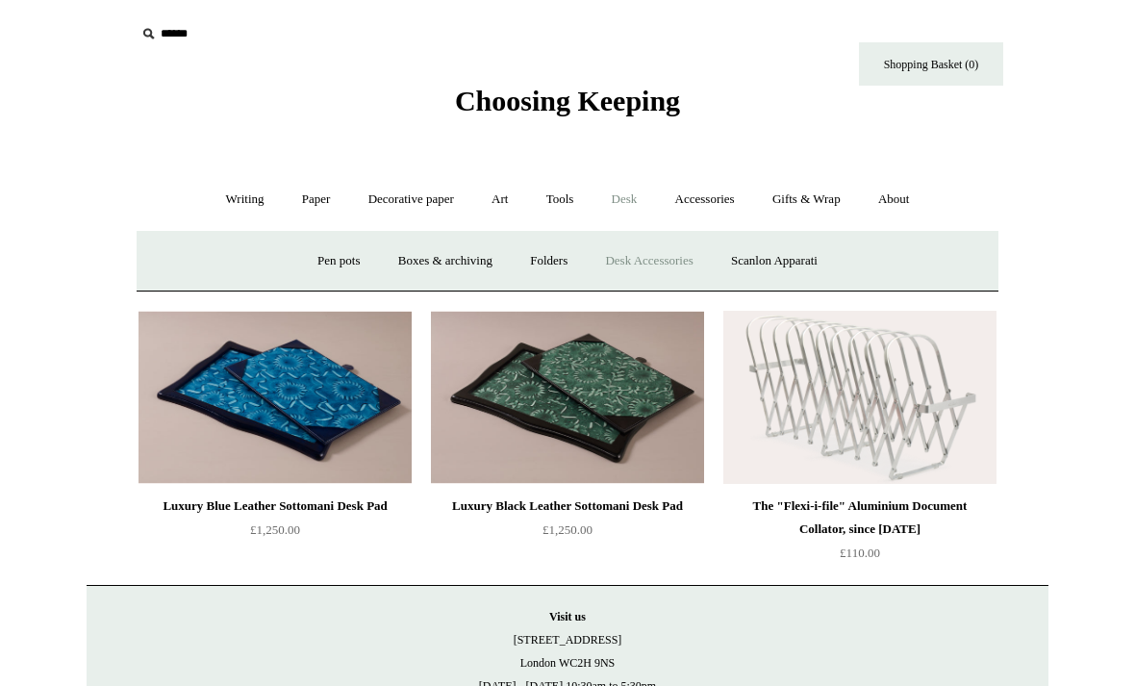
click at [721, 209] on link "Accessories +" at bounding box center [705, 199] width 94 height 51
click at [706, 187] on link "Accessories -" at bounding box center [705, 199] width 94 height 51
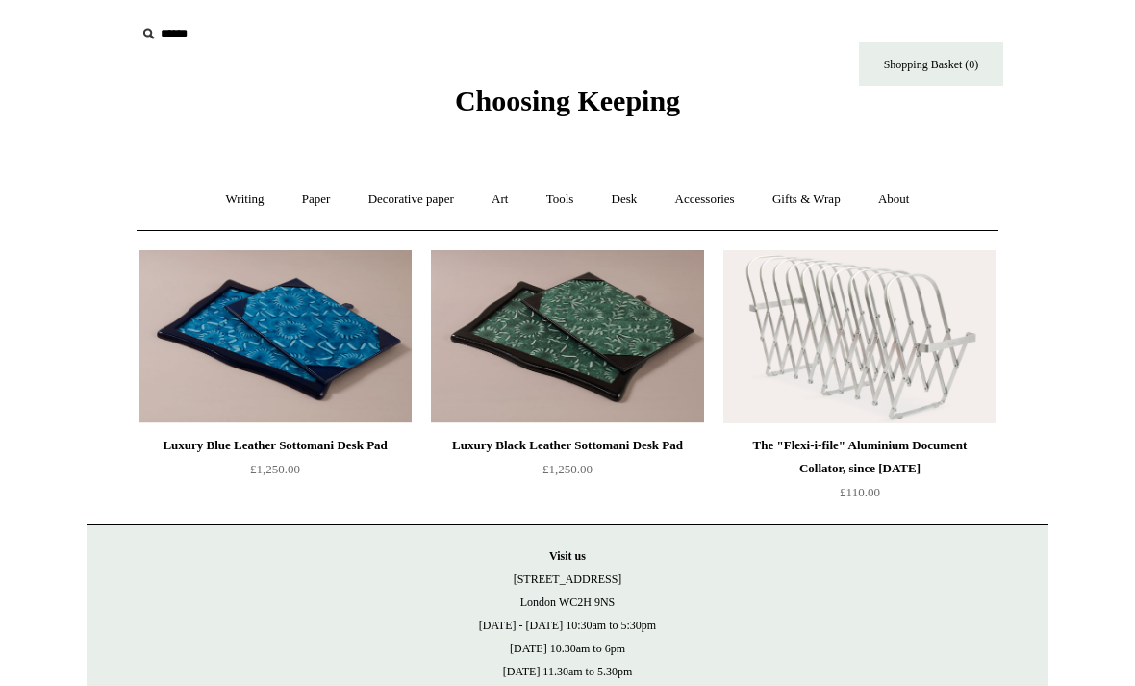
click at [696, 187] on link "Accessories +" at bounding box center [705, 199] width 94 height 51
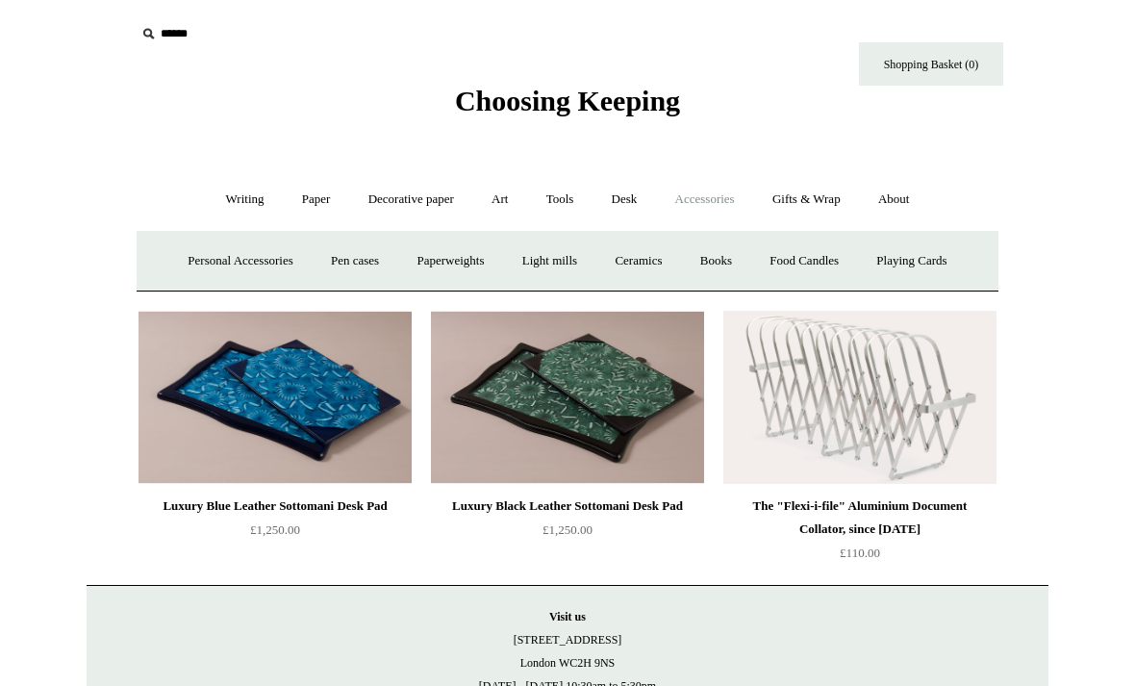
click at [665, 176] on link "Accessories -" at bounding box center [705, 199] width 94 height 51
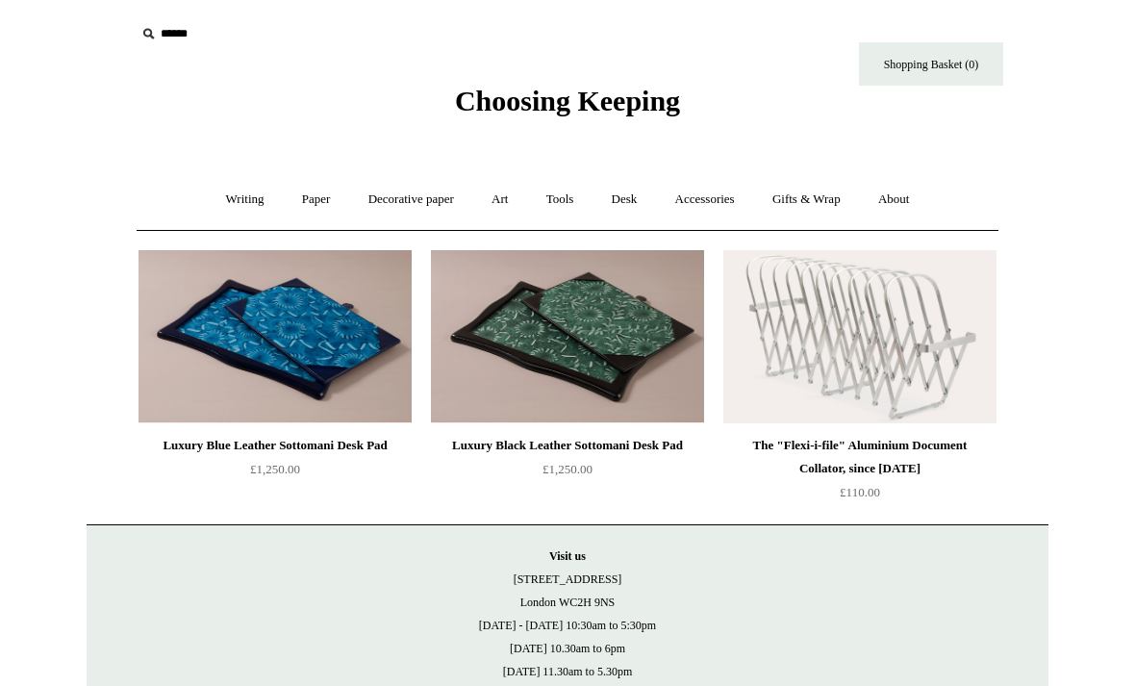
click at [635, 203] on link "Desk +" at bounding box center [624, 199] width 61 height 51
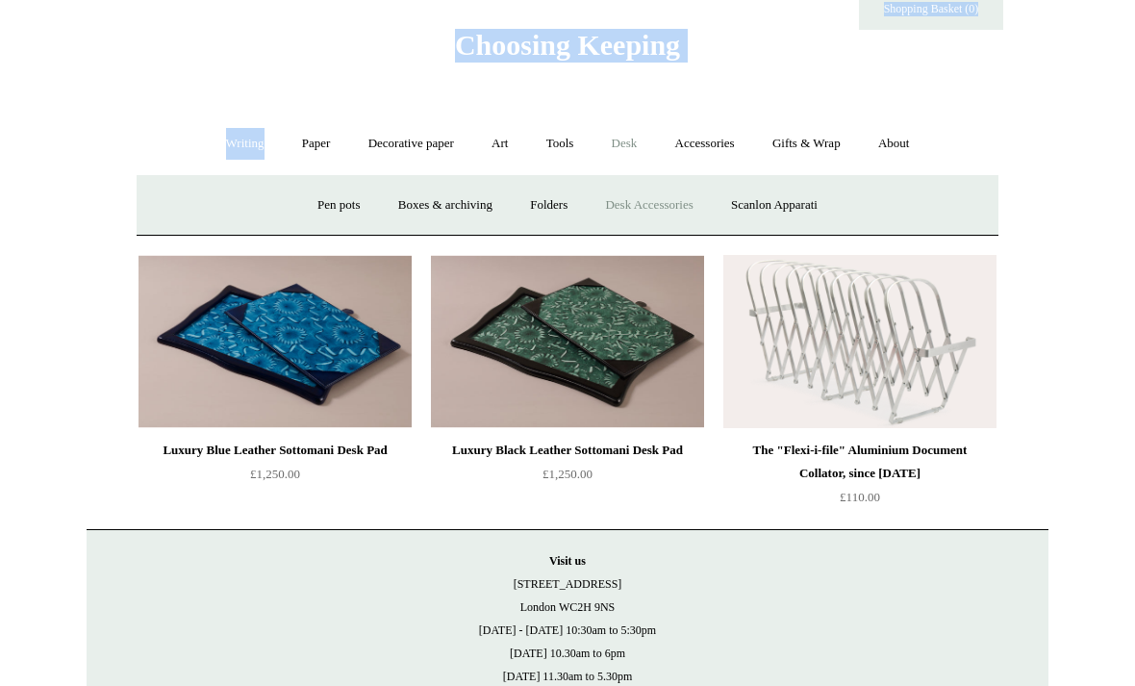
scroll to position [137, 0]
